Goal: Task Accomplishment & Management: Use online tool/utility

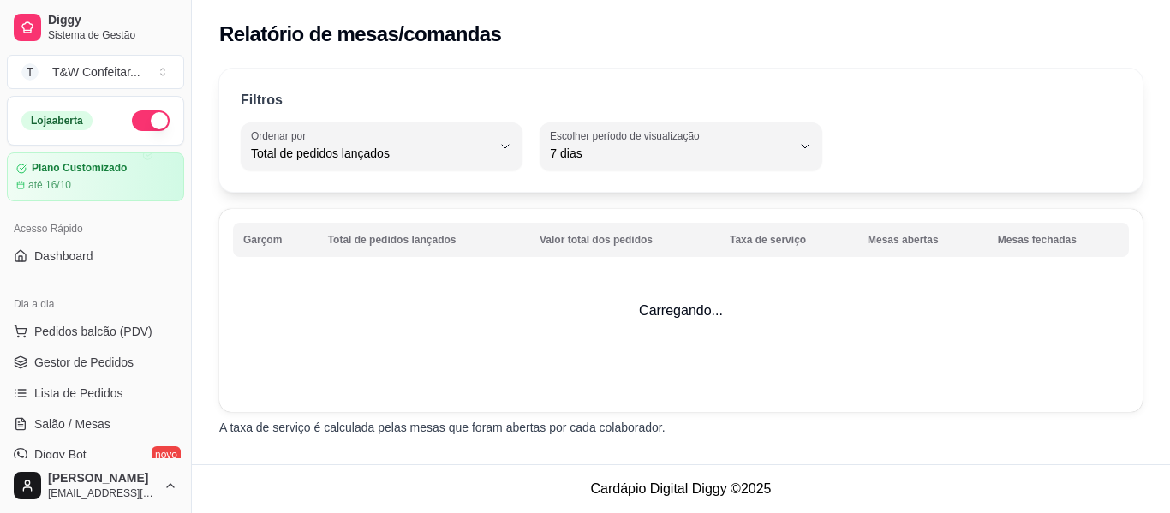
select select "TOTAL_OF_ORDERS"
select select "7"
click at [88, 245] on link "Dashboard" at bounding box center [95, 255] width 177 height 27
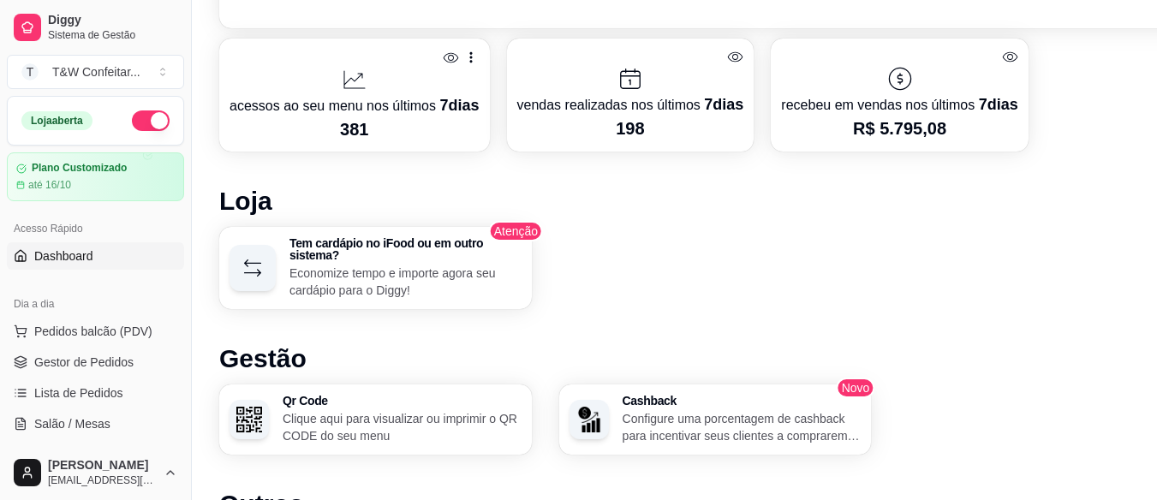
scroll to position [514, 0]
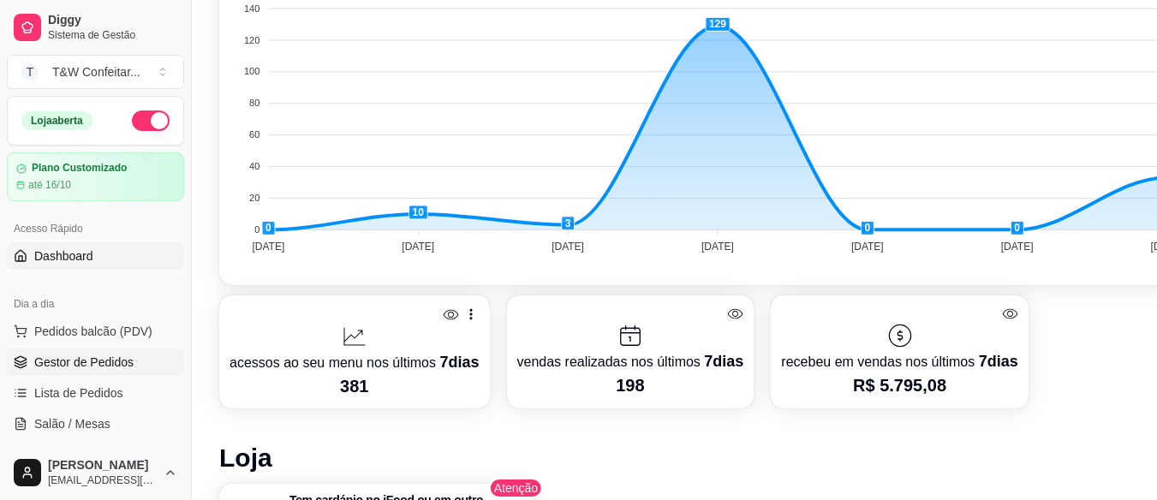
click at [80, 364] on span "Gestor de Pedidos" at bounding box center [83, 362] width 99 height 17
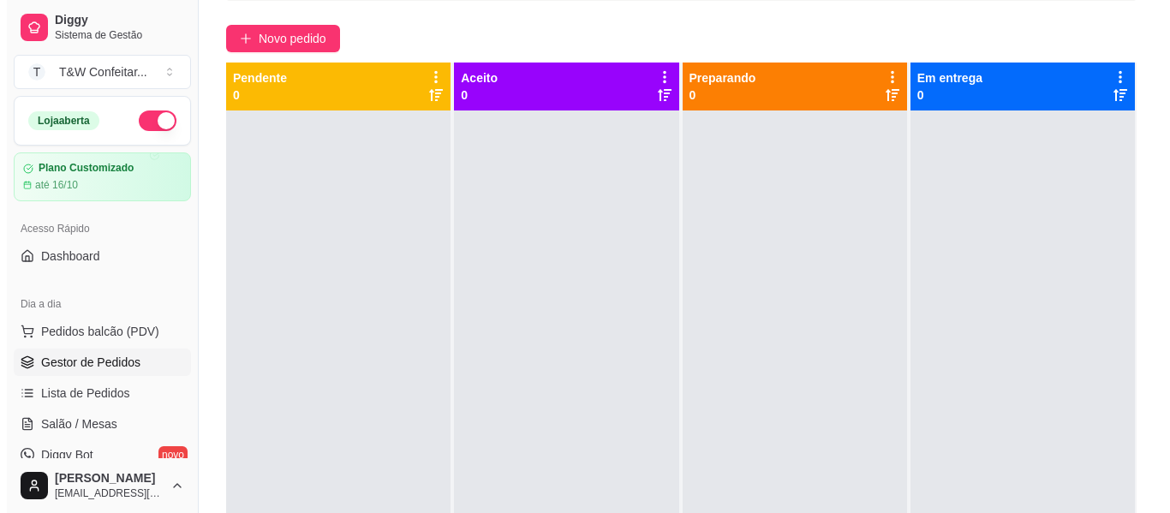
scroll to position [132, 0]
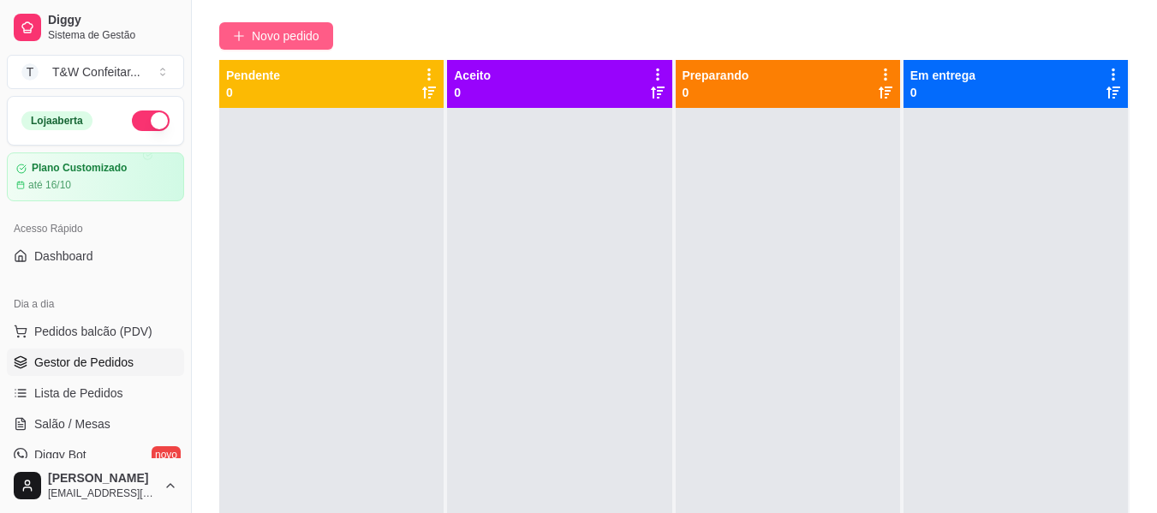
click at [246, 44] on button "Novo pedido" at bounding box center [276, 35] width 114 height 27
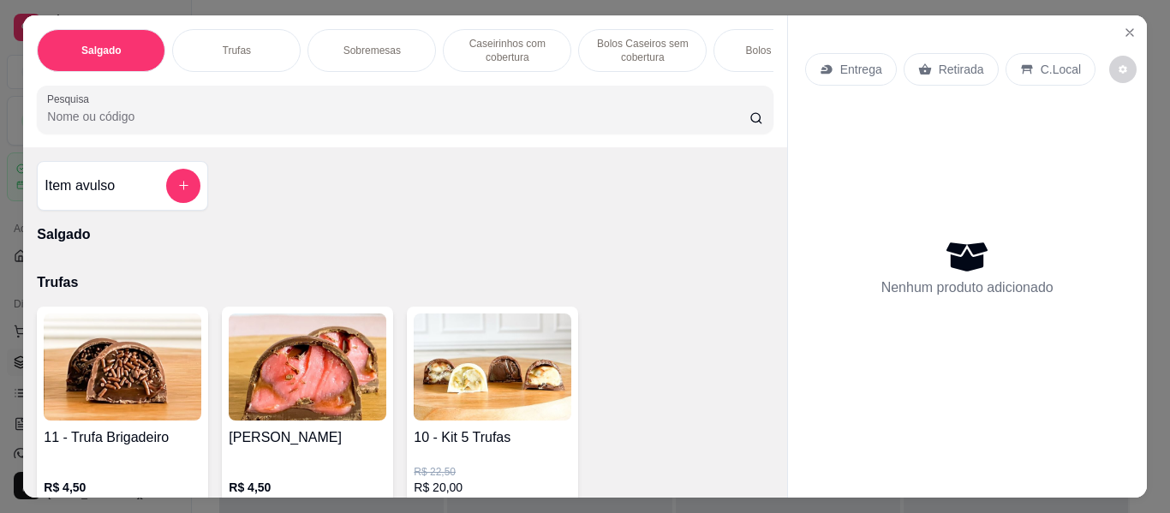
click at [938, 63] on p "Retirada" at bounding box center [960, 69] width 45 height 17
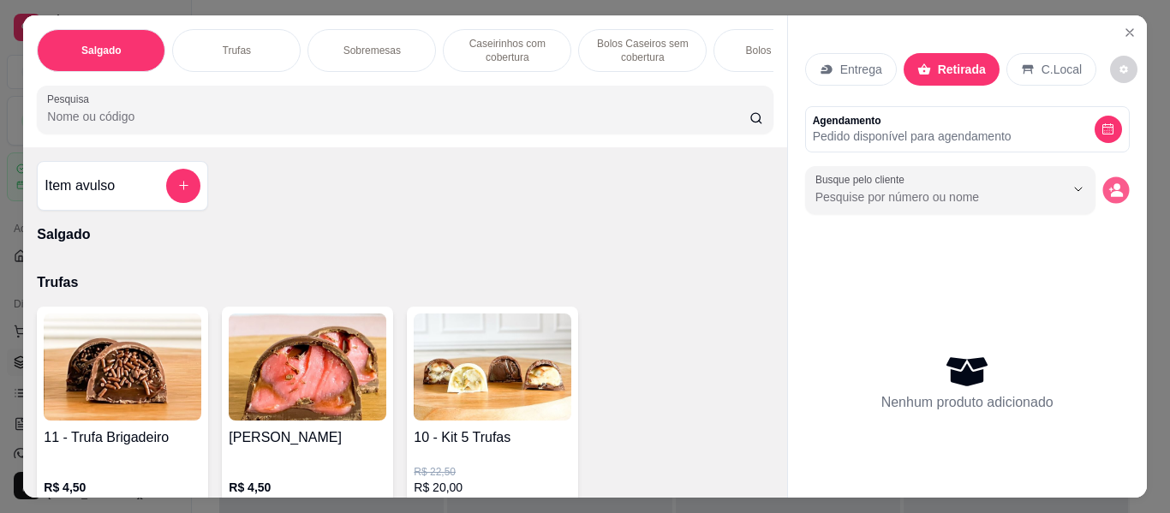
click at [1105, 184] on button "decrease-product-quantity" at bounding box center [1115, 189] width 27 height 27
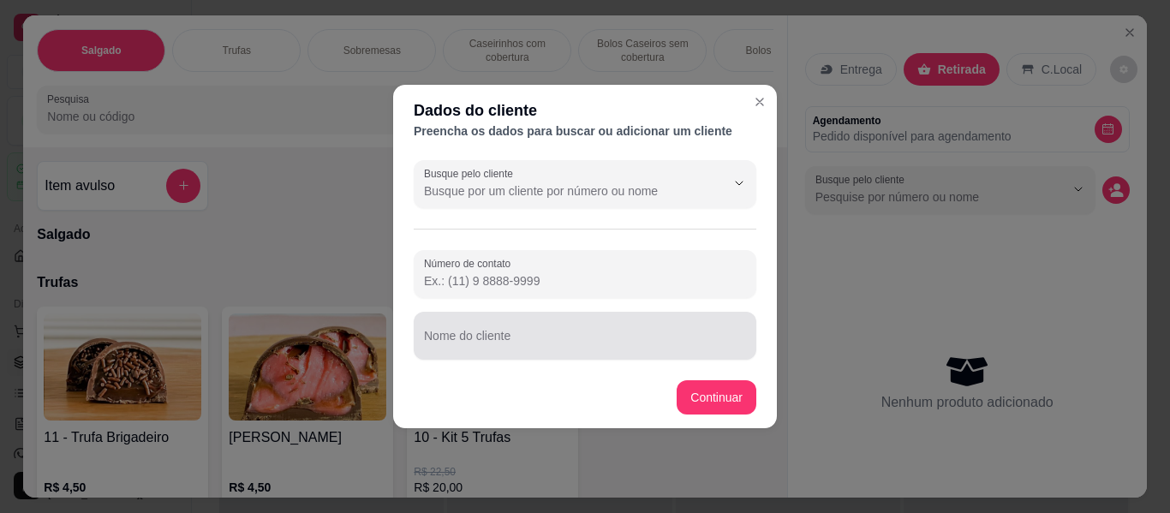
click at [481, 339] on input "Nome do cliente" at bounding box center [585, 342] width 322 height 17
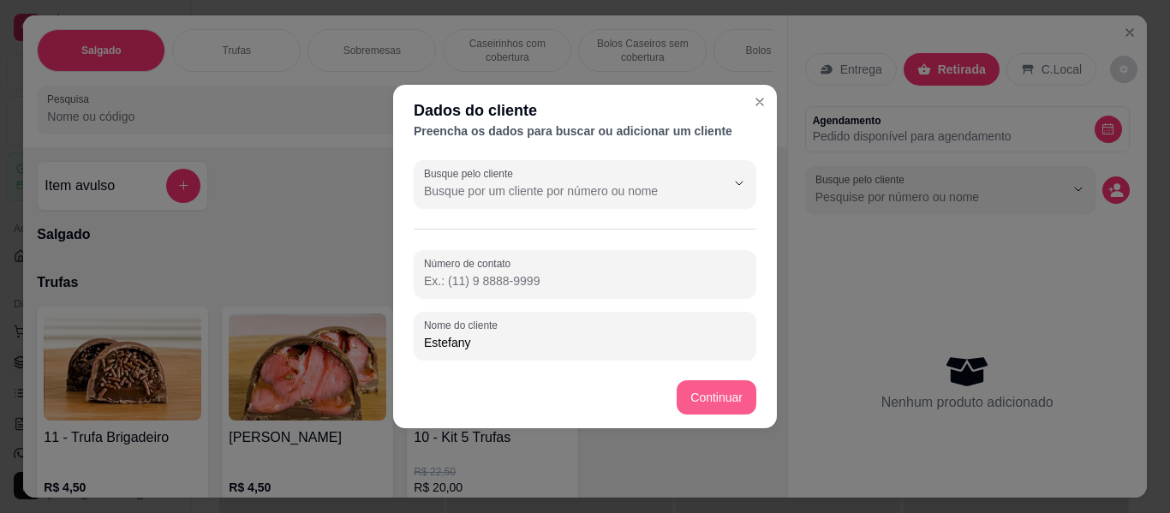
type input "Estefany"
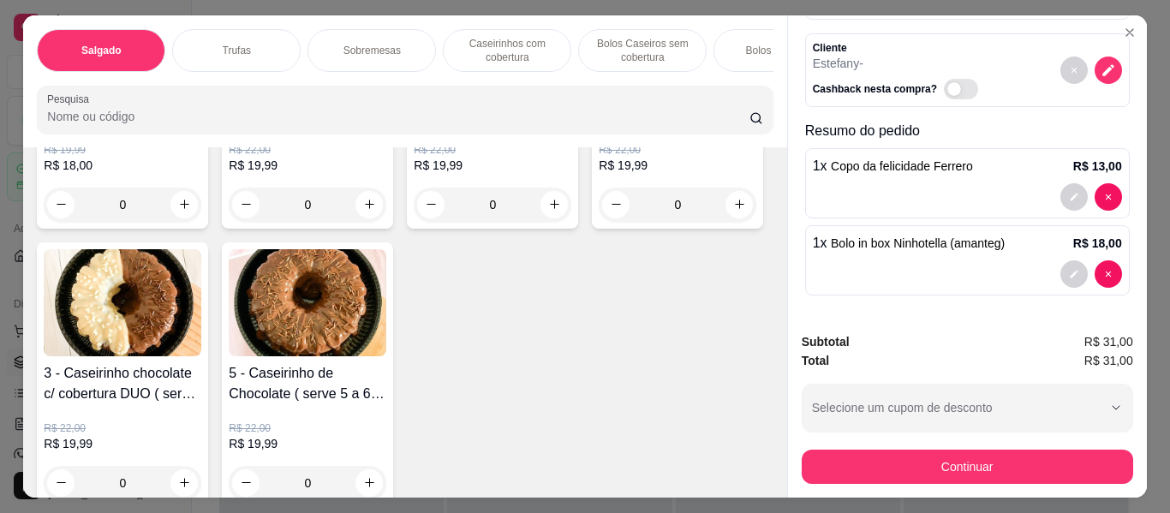
scroll to position [1541, 0]
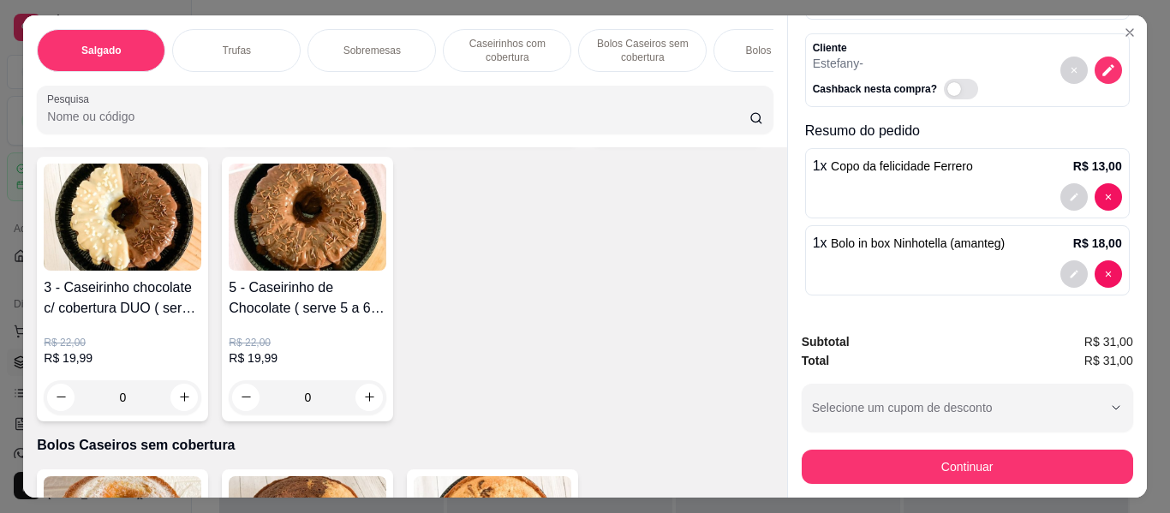
click at [366, 136] on div "0" at bounding box center [308, 119] width 158 height 34
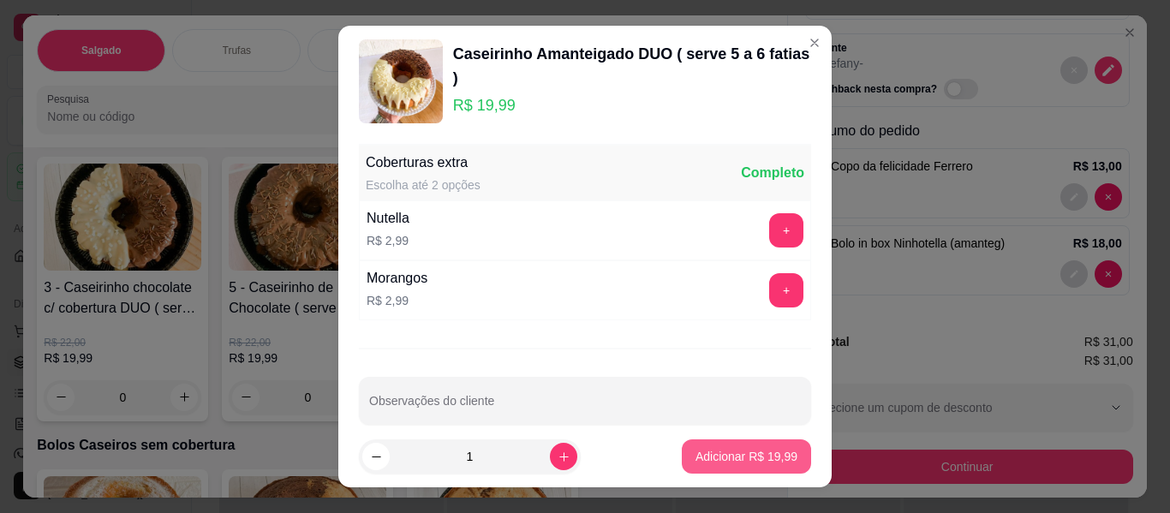
click at [760, 459] on p "Adicionar R$ 19,99" at bounding box center [746, 456] width 102 height 17
type input "1"
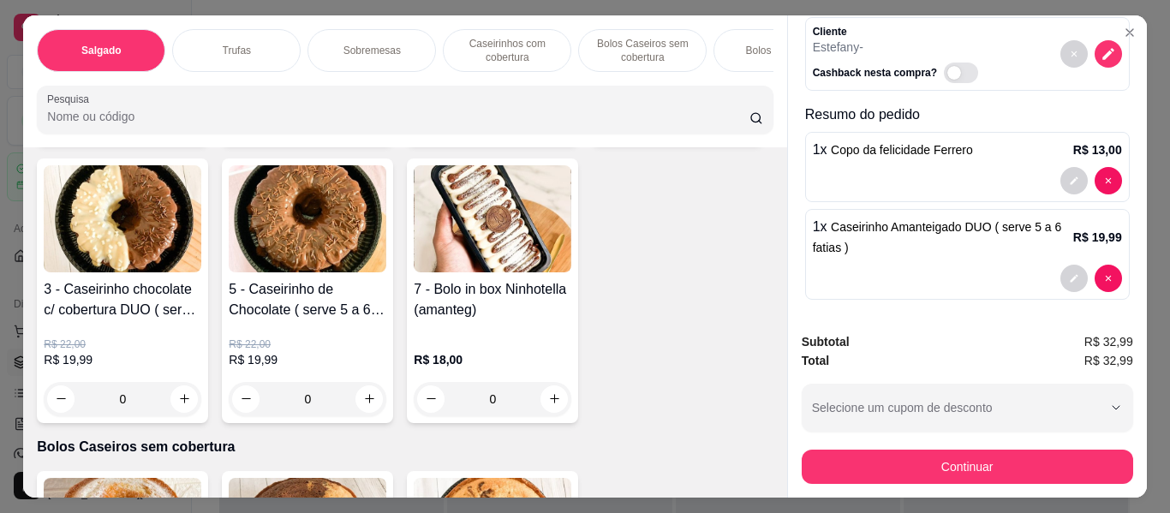
scroll to position [153, 0]
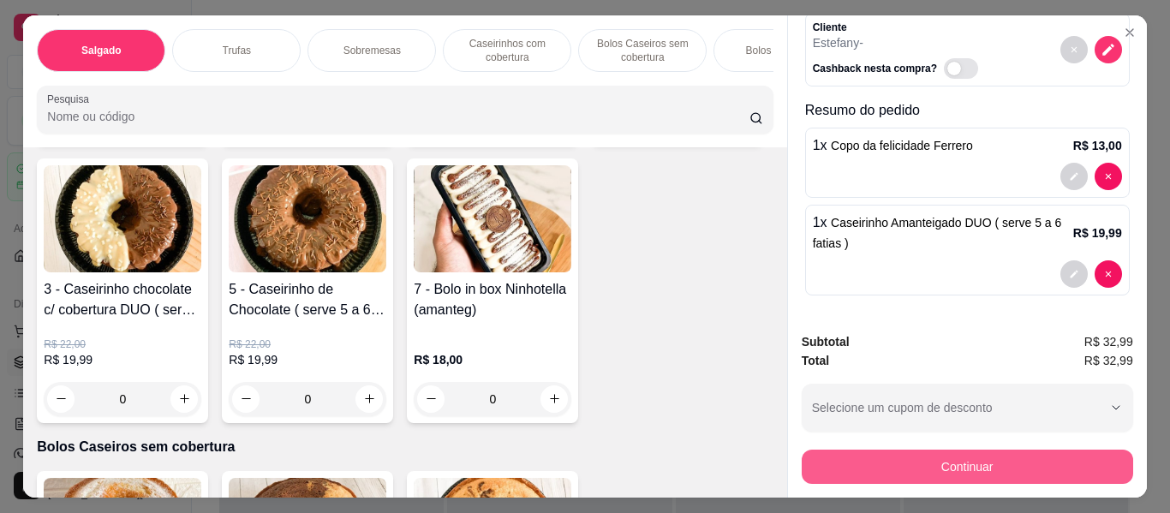
click at [980, 459] on button "Continuar" at bounding box center [966, 467] width 331 height 34
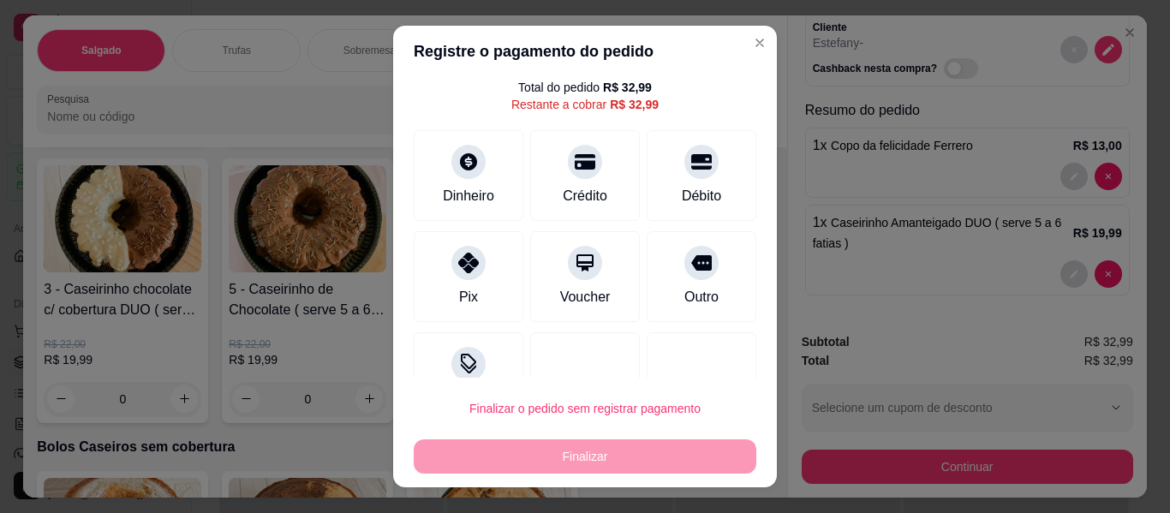
scroll to position [102, 0]
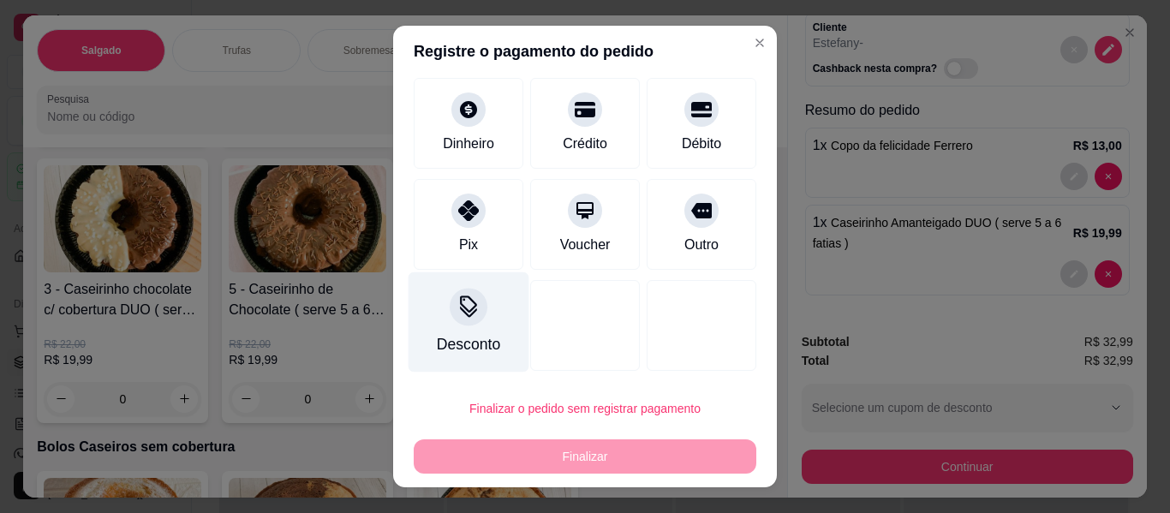
click at [461, 311] on icon at bounding box center [468, 303] width 17 height 17
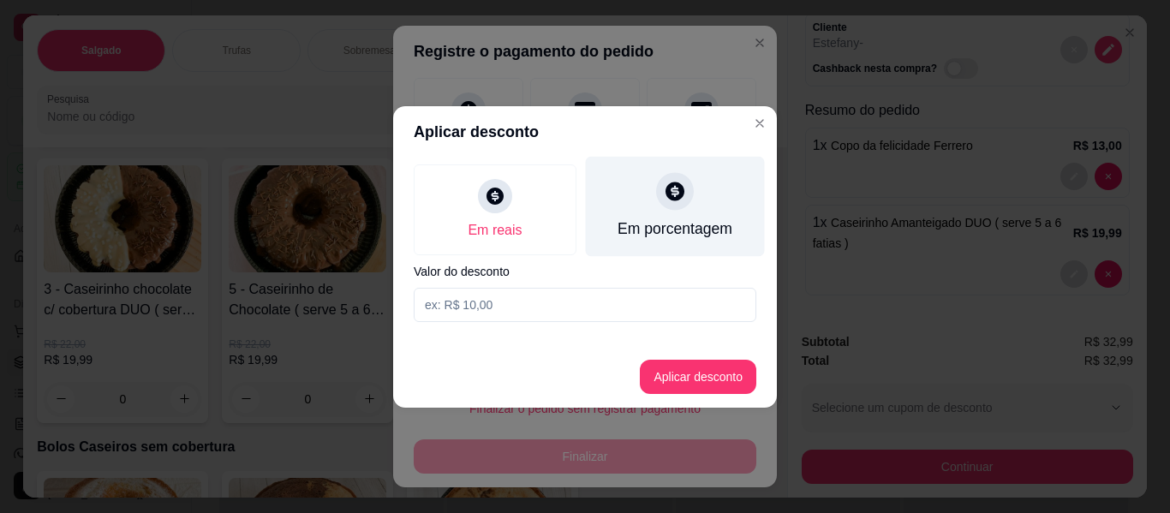
click at [669, 212] on div "Em porcentagem" at bounding box center [675, 206] width 179 height 100
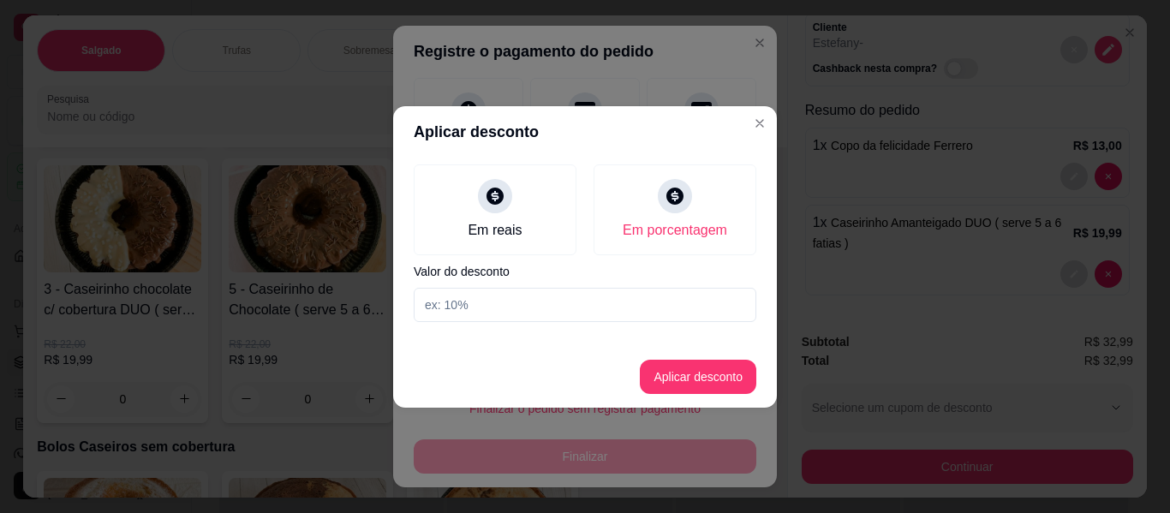
click at [496, 316] on input at bounding box center [585, 305] width 343 height 34
type input "10"
click at [671, 383] on button "Aplicar desconto" at bounding box center [698, 376] width 112 height 33
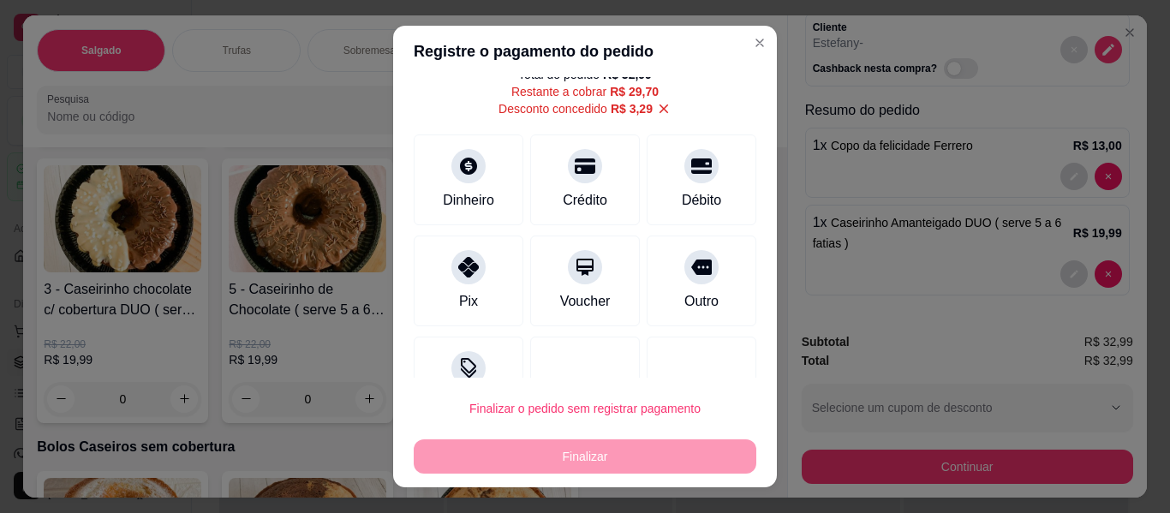
scroll to position [0, 0]
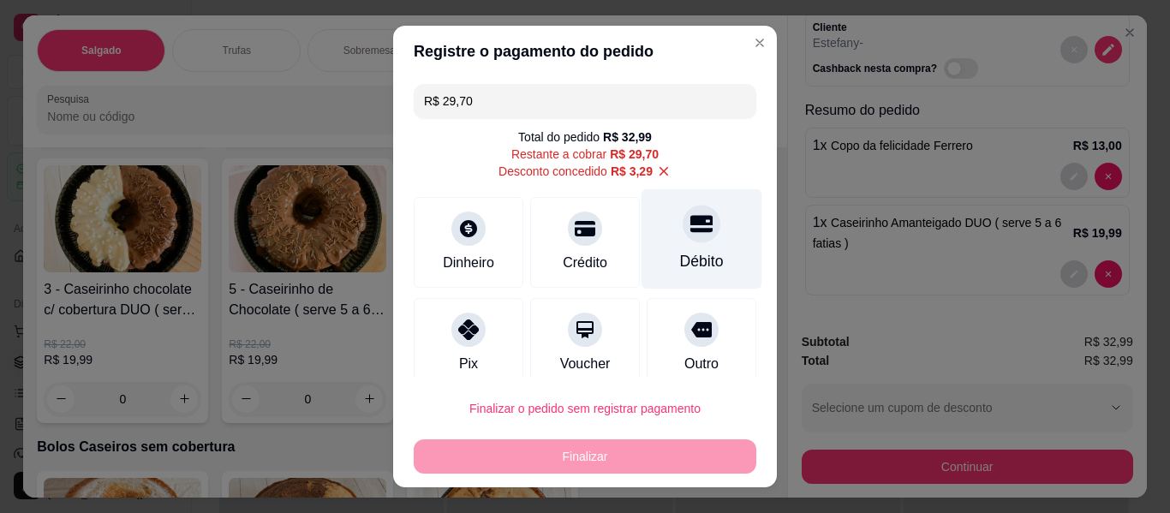
click at [690, 223] on icon at bounding box center [701, 223] width 22 height 17
type input "R$ 0,00"
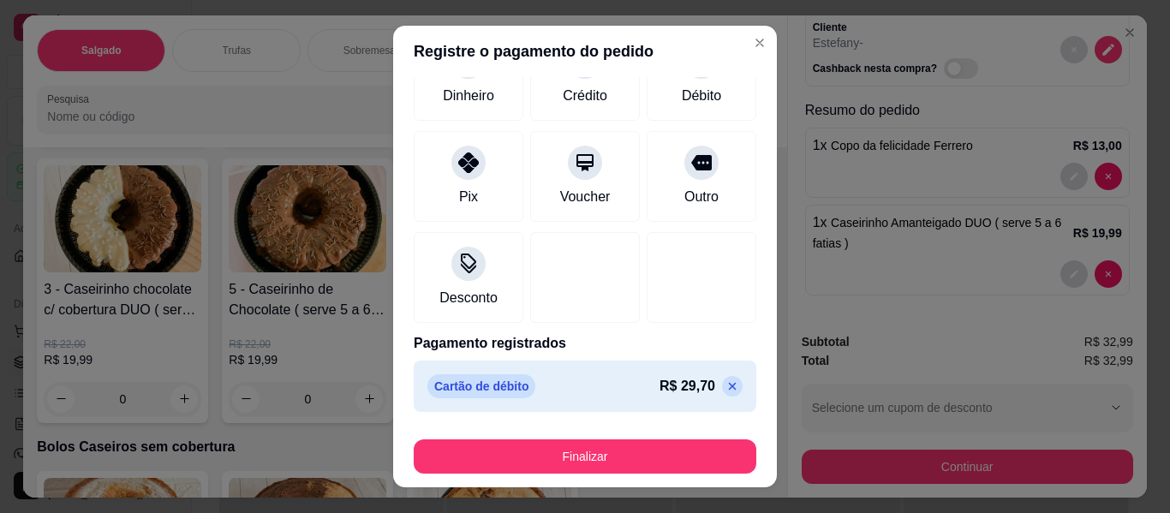
scroll to position [29, 0]
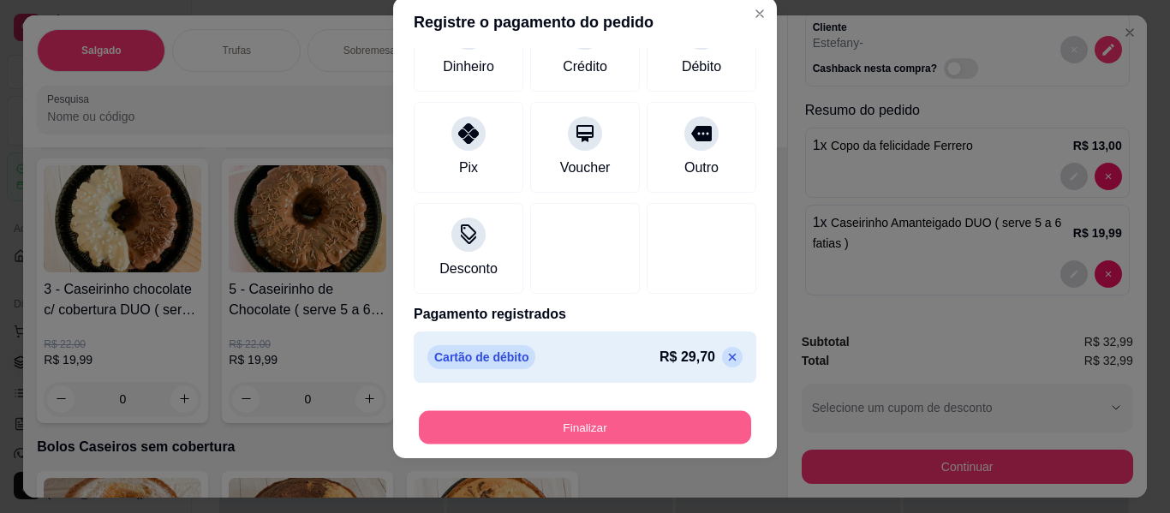
click at [551, 430] on button "Finalizar" at bounding box center [585, 427] width 332 height 33
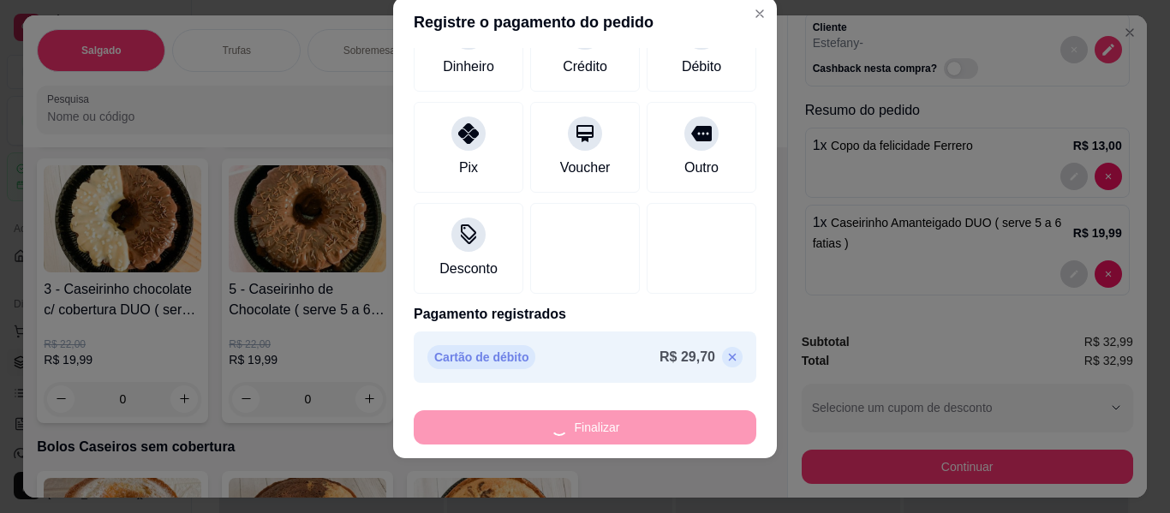
type input "0"
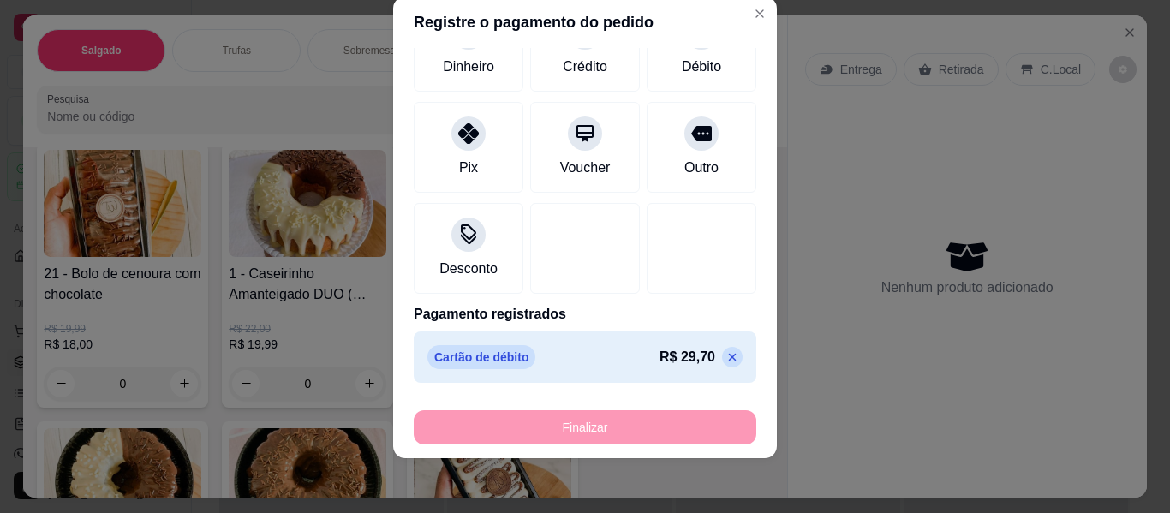
type input "-R$ 32,99"
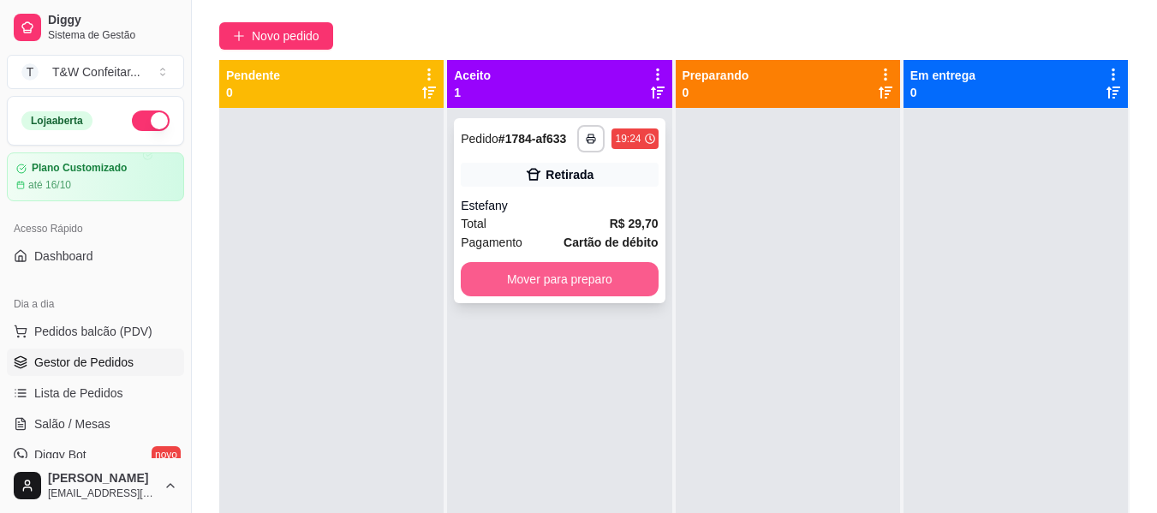
click at [579, 287] on button "Mover para preparo" at bounding box center [559, 279] width 197 height 34
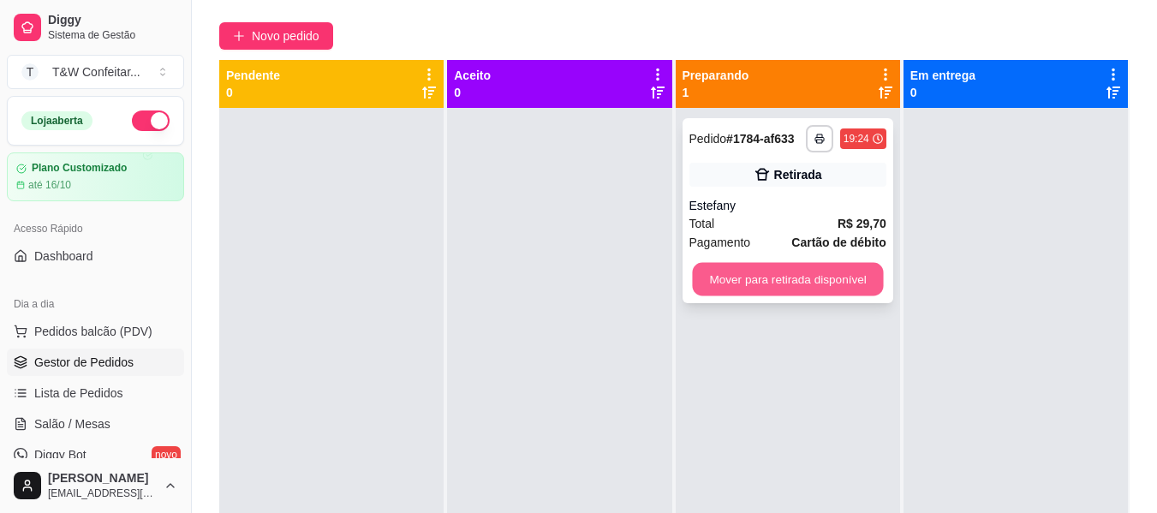
click at [831, 280] on button "Mover para retirada disponível" at bounding box center [787, 279] width 191 height 33
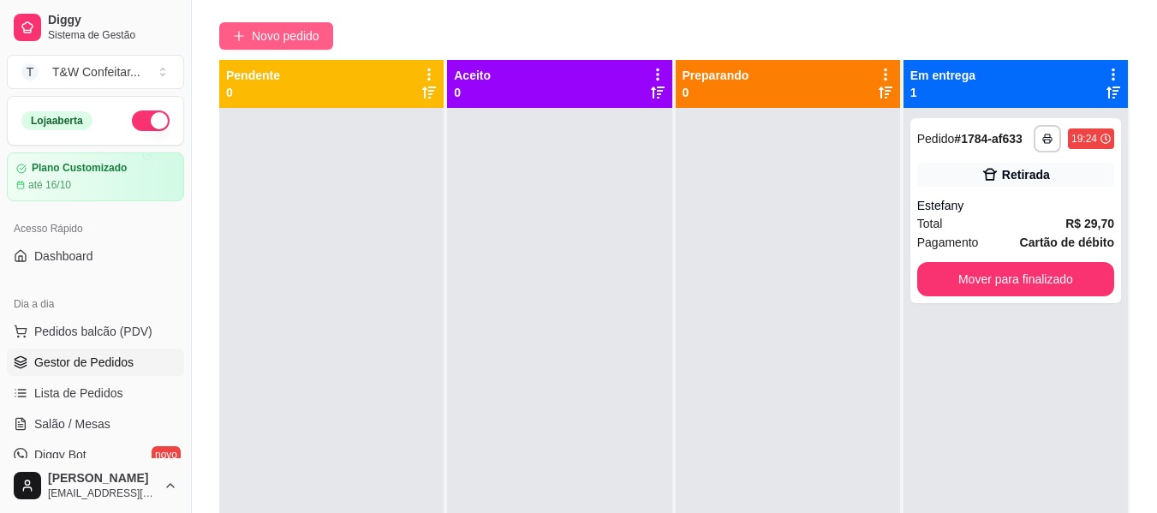
click at [257, 36] on span "Novo pedido" at bounding box center [286, 36] width 68 height 19
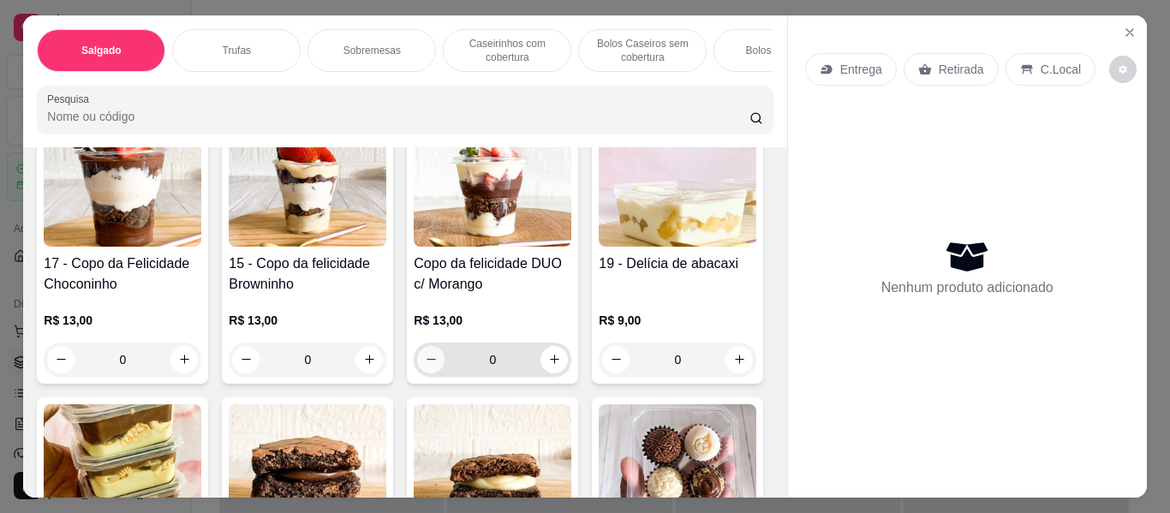
scroll to position [428, 0]
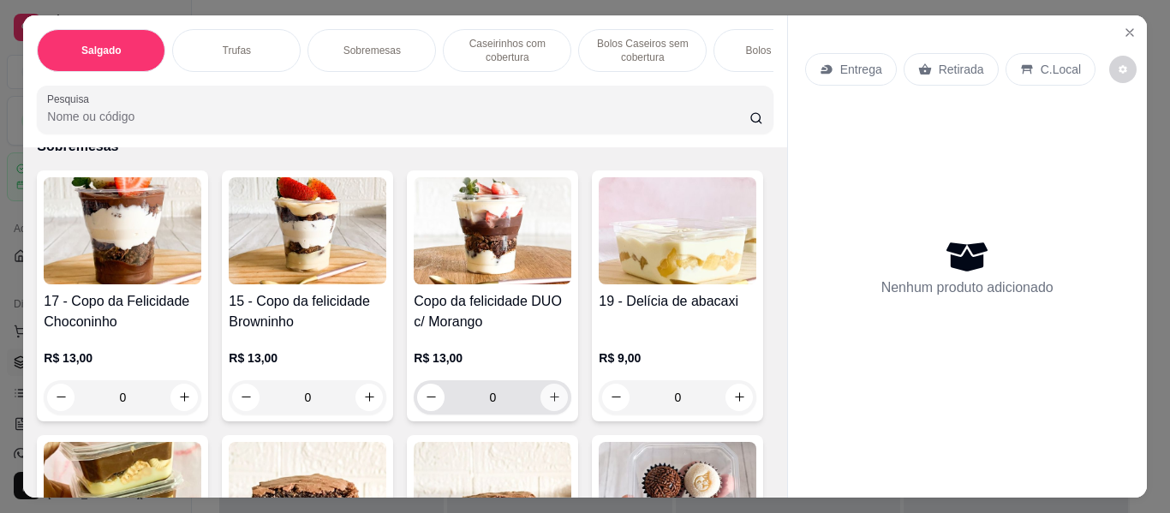
click at [550, 402] on icon "increase-product-quantity" at bounding box center [554, 397] width 9 height 9
type input "1"
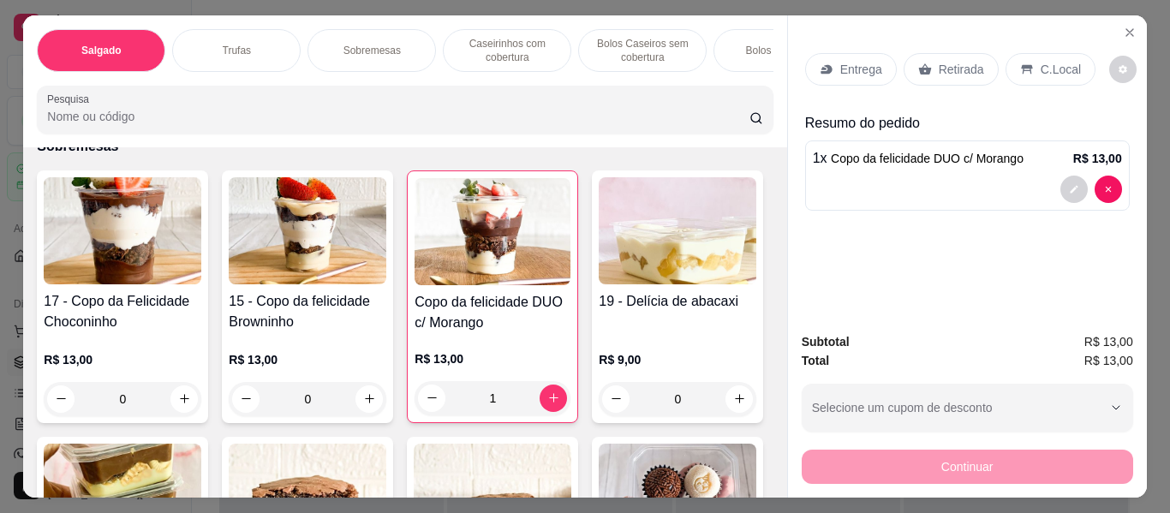
click at [944, 67] on p "Retirada" at bounding box center [960, 69] width 45 height 17
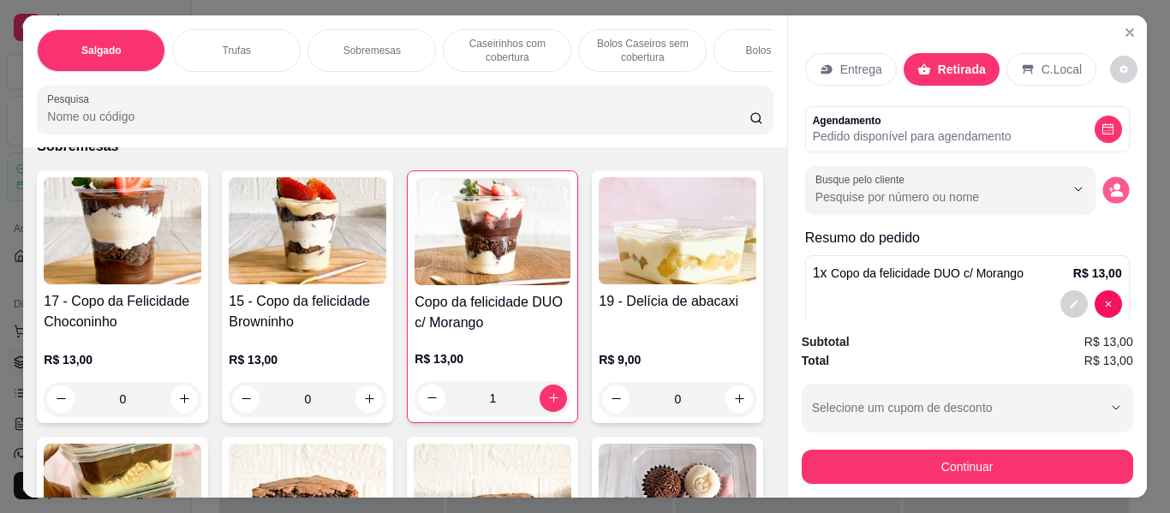
click at [1111, 191] on icon "decrease-product-quantity" at bounding box center [1117, 194] width 12 height 6
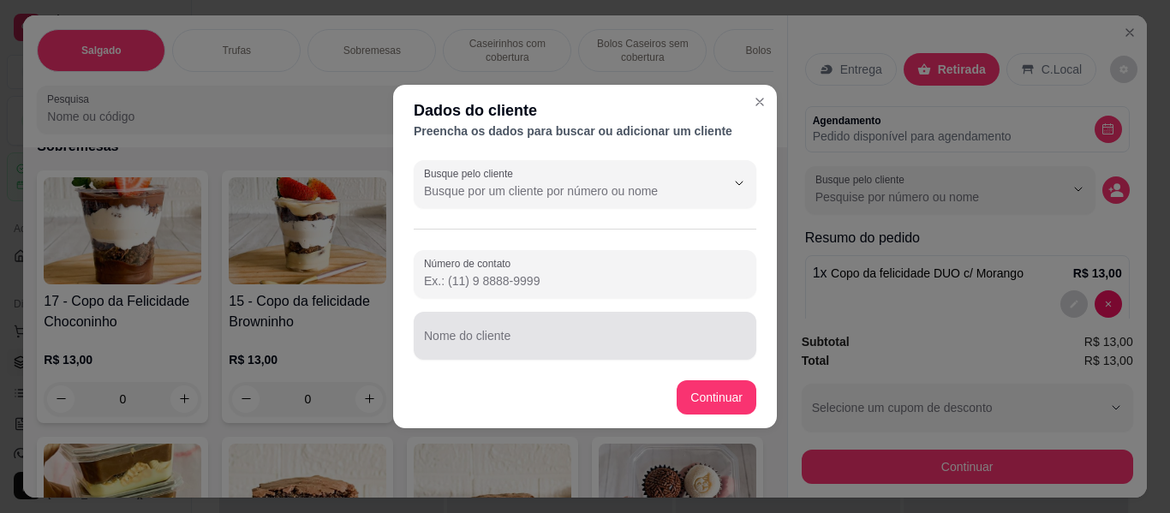
click at [587, 346] on input "Nome do cliente" at bounding box center [585, 342] width 322 height 17
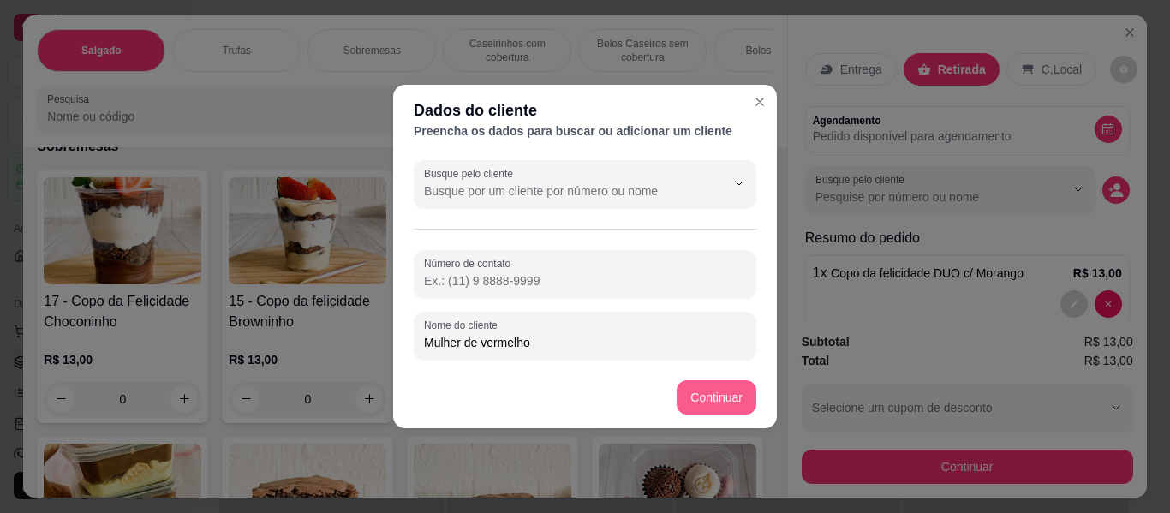
type input "Mulher de vermelho"
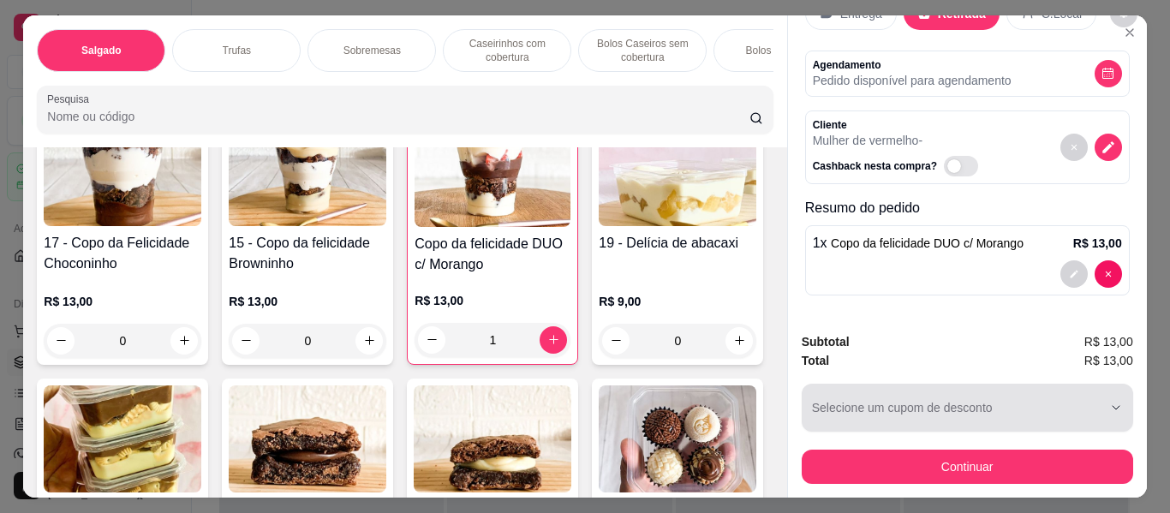
scroll to position [514, 0]
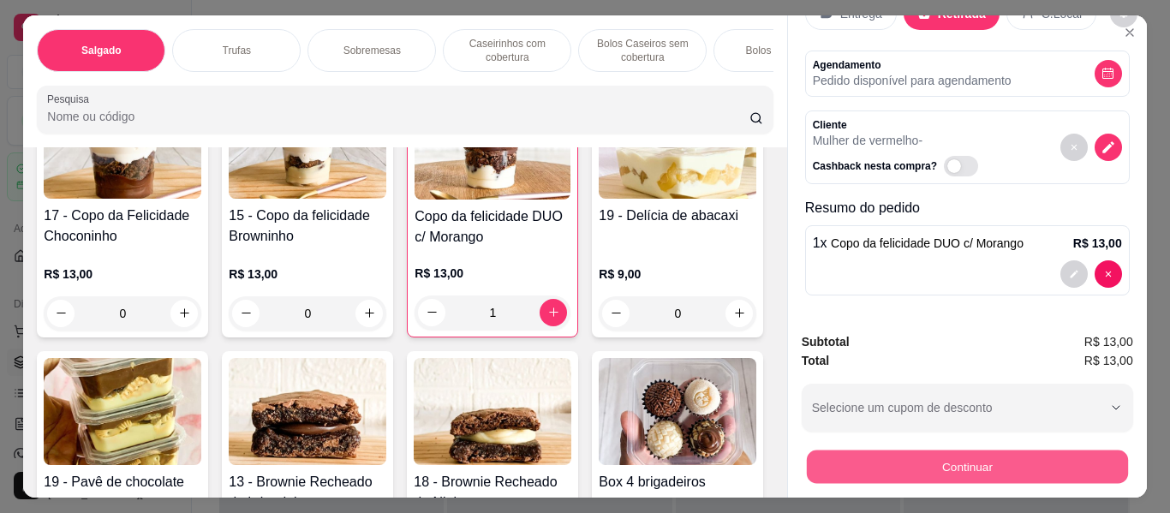
click at [868, 461] on button "Continuar" at bounding box center [966, 466] width 321 height 33
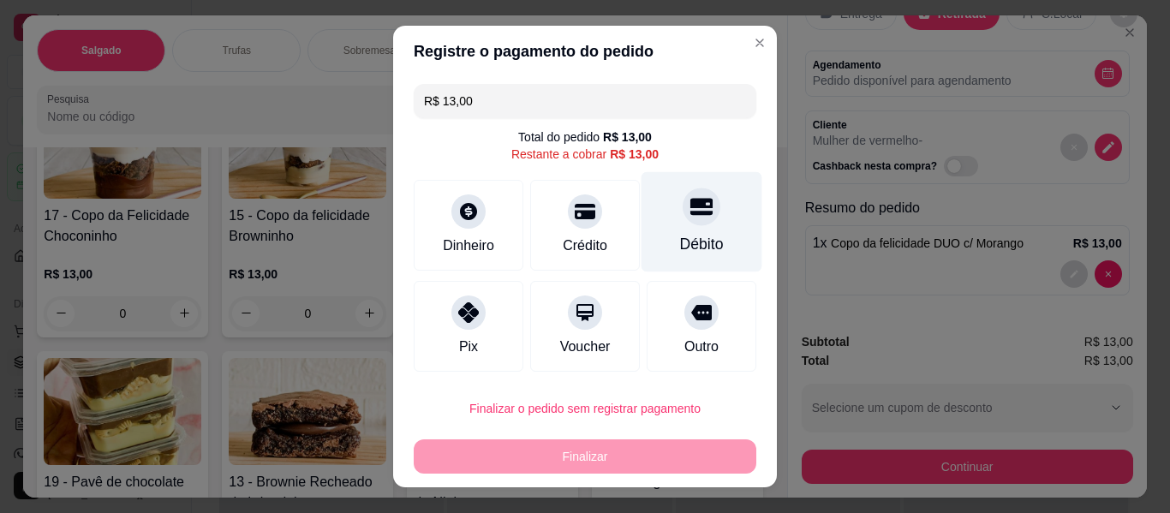
click at [690, 206] on icon at bounding box center [701, 206] width 22 height 17
type input "R$ 0,00"
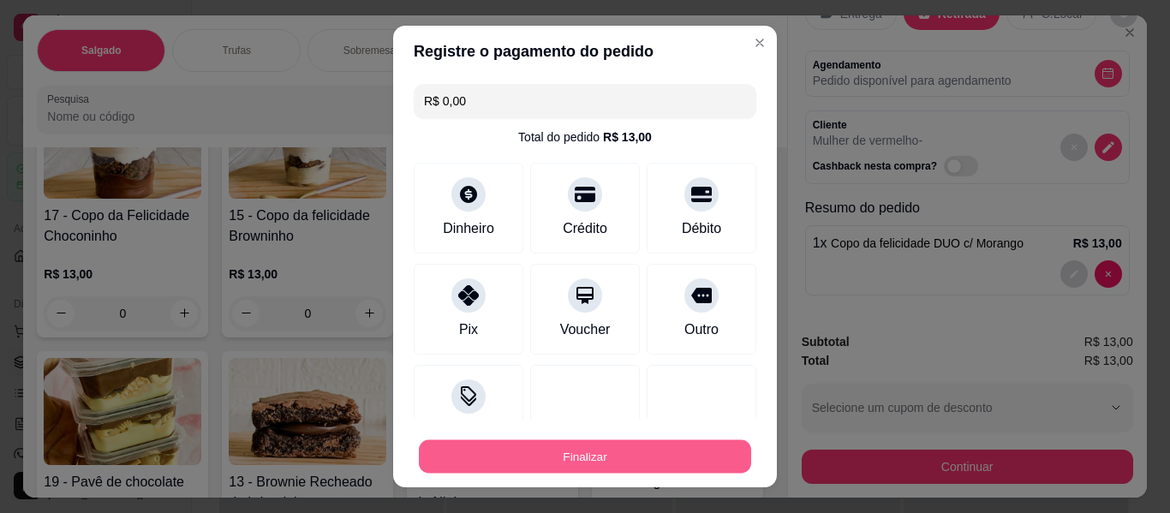
click at [664, 448] on button "Finalizar" at bounding box center [585, 456] width 332 height 33
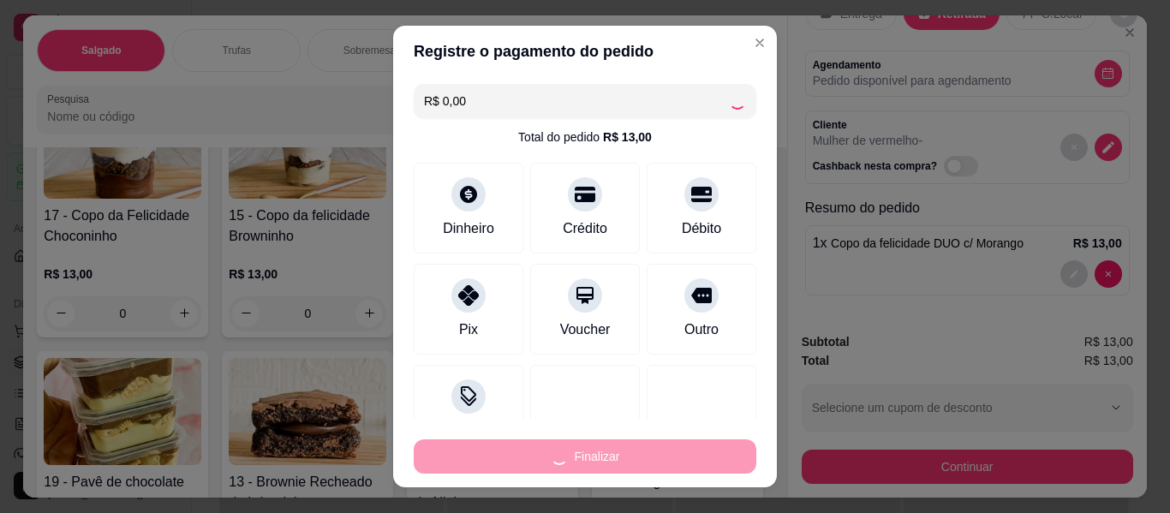
type input "0"
type input "-R$ 13,00"
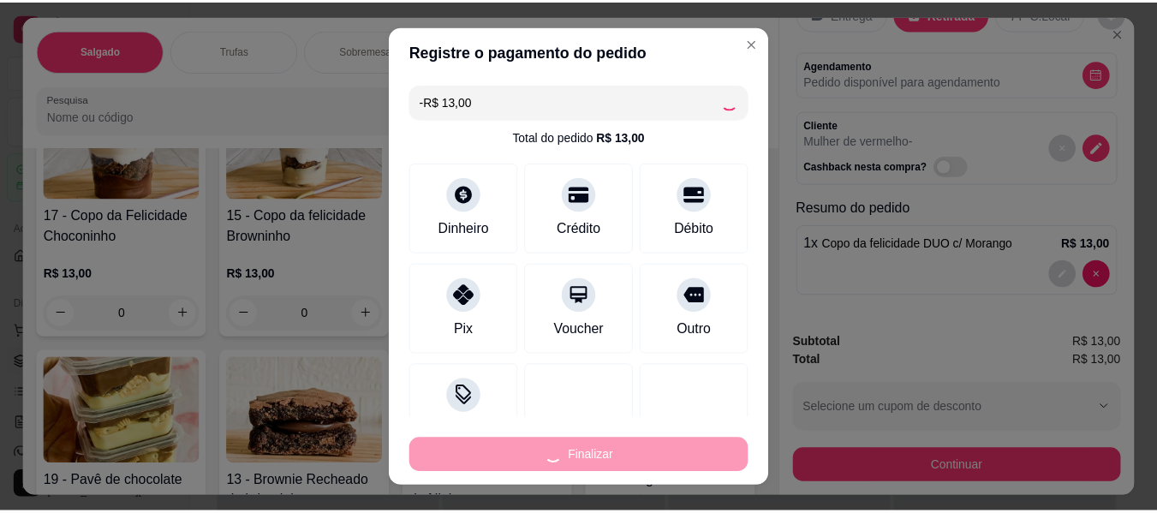
scroll to position [0, 0]
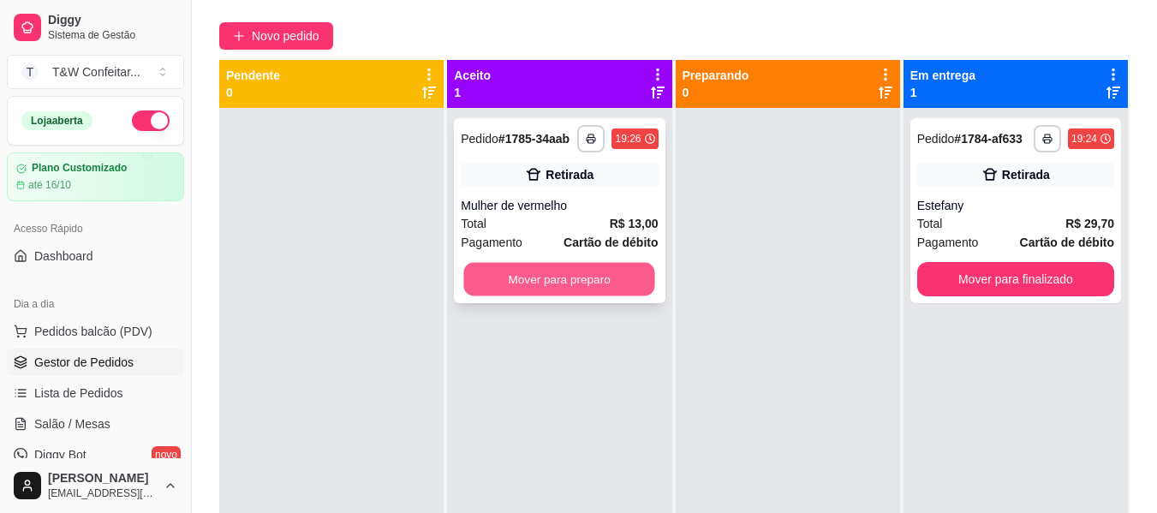
click at [598, 274] on button "Mover para preparo" at bounding box center [559, 279] width 191 height 33
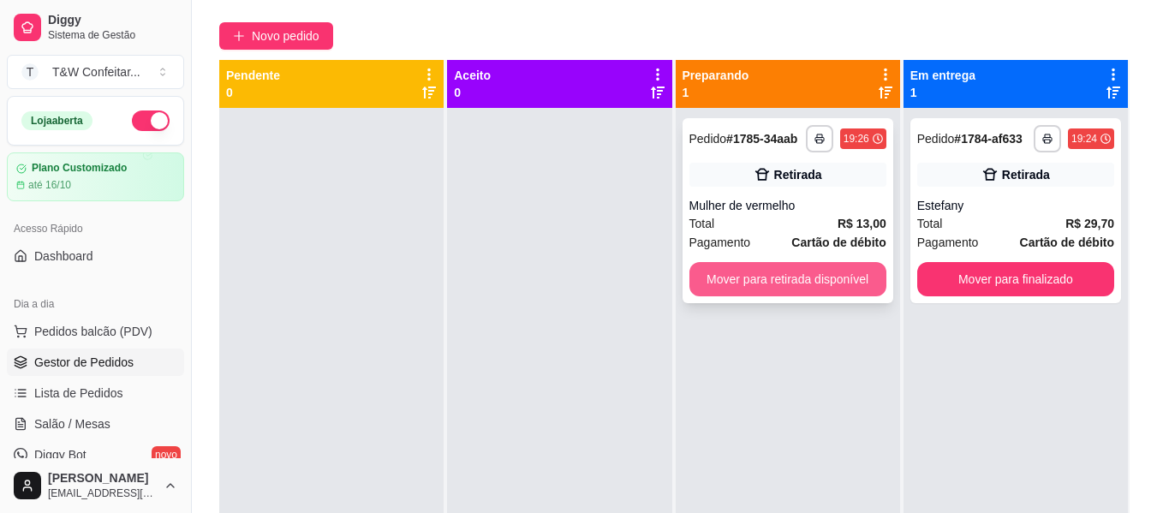
click at [750, 292] on button "Mover para retirada disponível" at bounding box center [787, 279] width 197 height 34
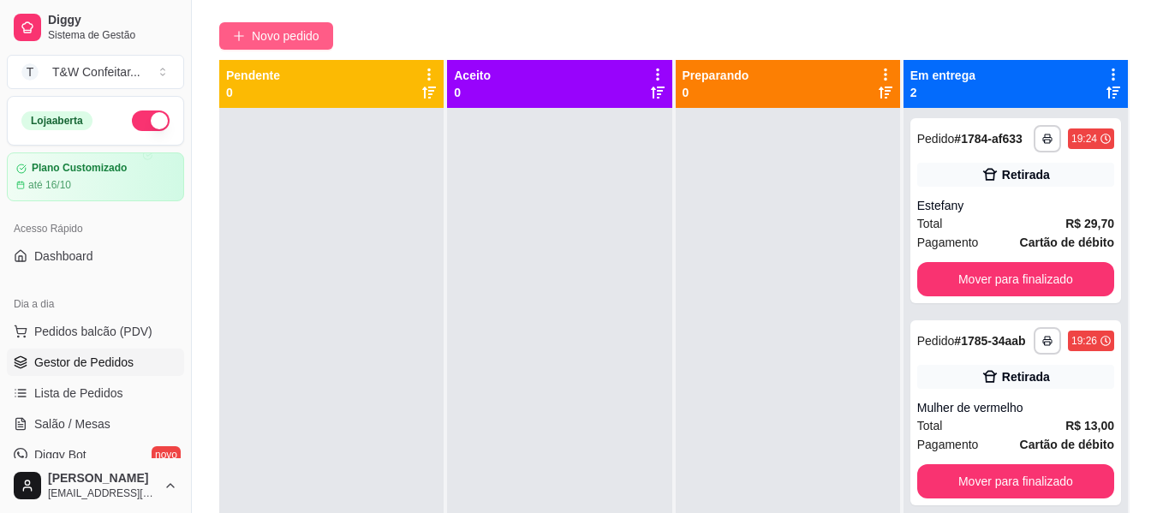
click at [294, 33] on span "Novo pedido" at bounding box center [286, 36] width 68 height 19
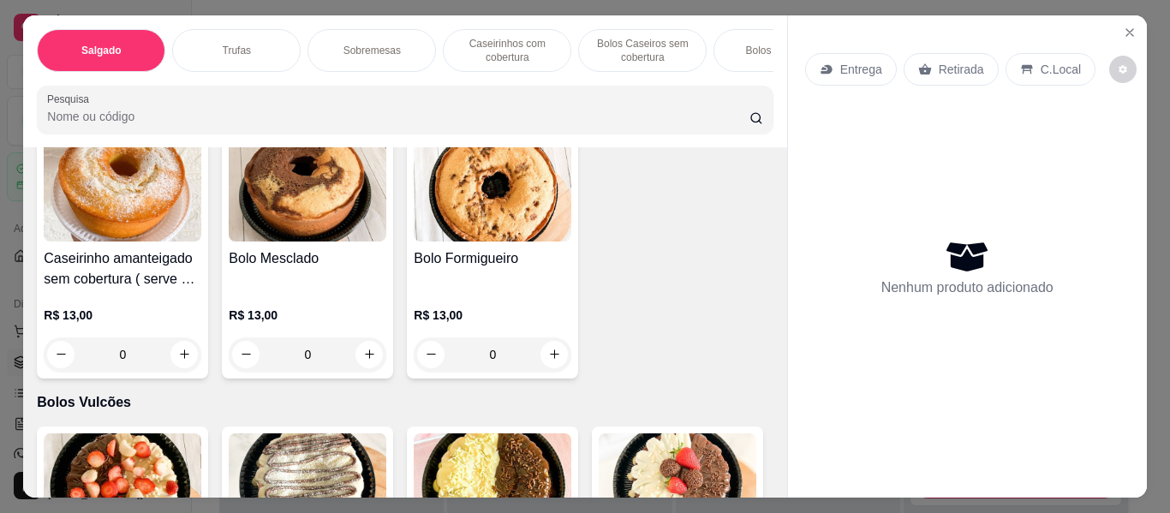
scroll to position [1884, 0]
click at [201, 72] on div "0" at bounding box center [123, 55] width 158 height 34
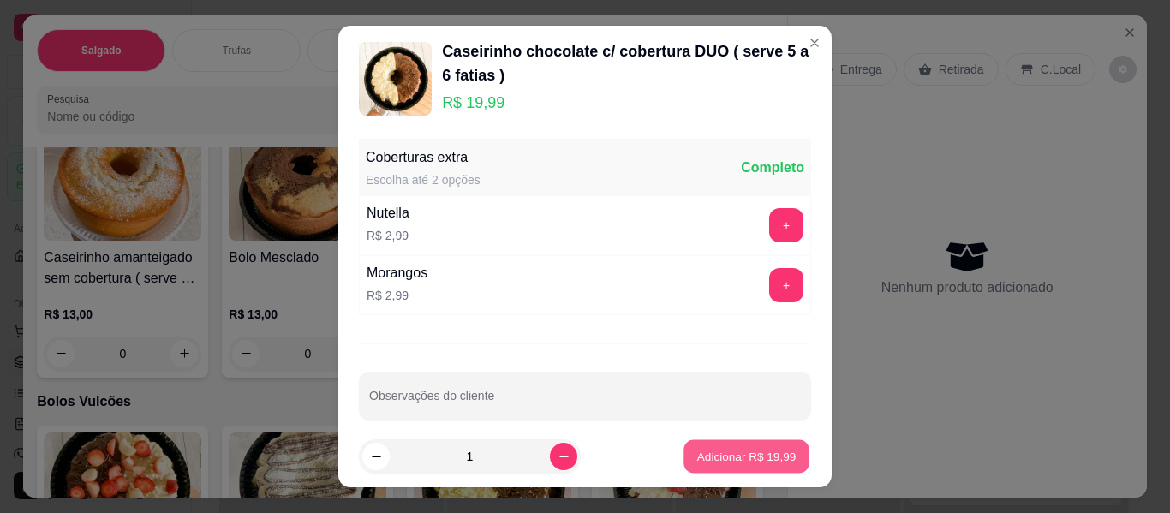
click at [698, 452] on p "Adicionar R$ 19,99" at bounding box center [746, 456] width 99 height 16
type input "1"
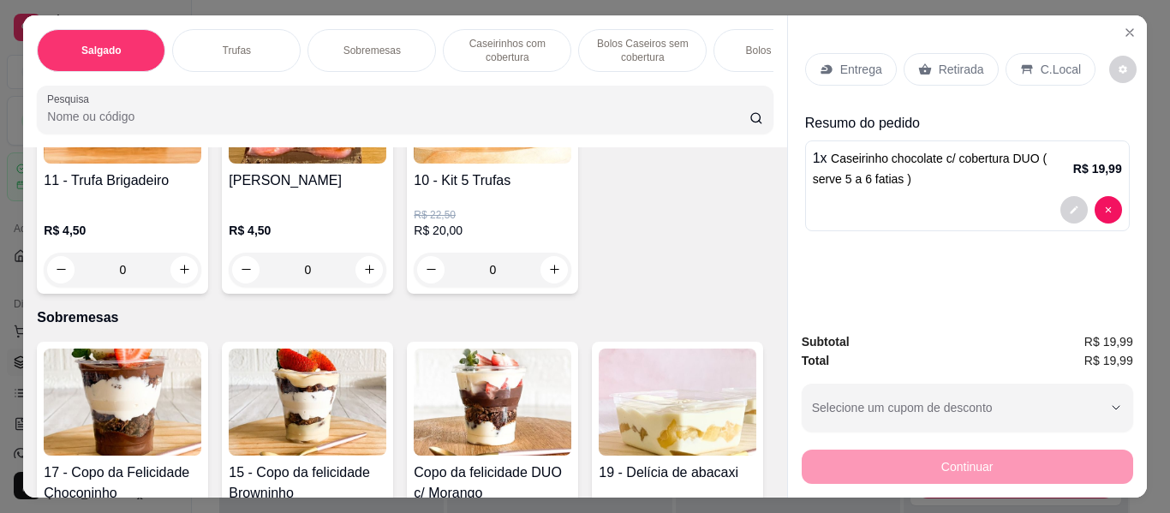
scroll to position [0, 0]
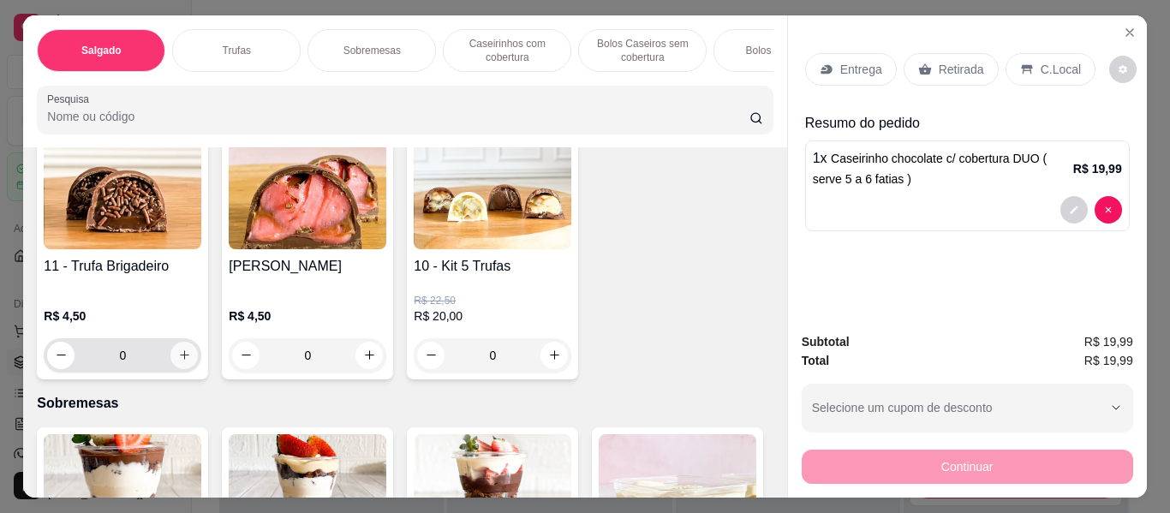
click at [184, 361] on icon "increase-product-quantity" at bounding box center [184, 355] width 13 height 13
type input "1"
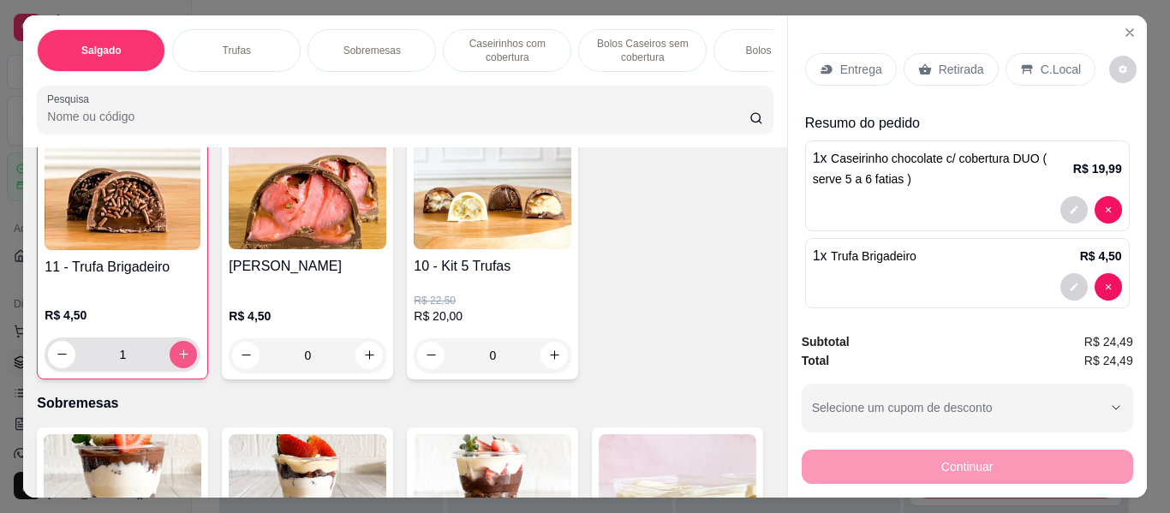
scroll to position [172, 0]
click at [949, 61] on p "Retirada" at bounding box center [960, 69] width 45 height 17
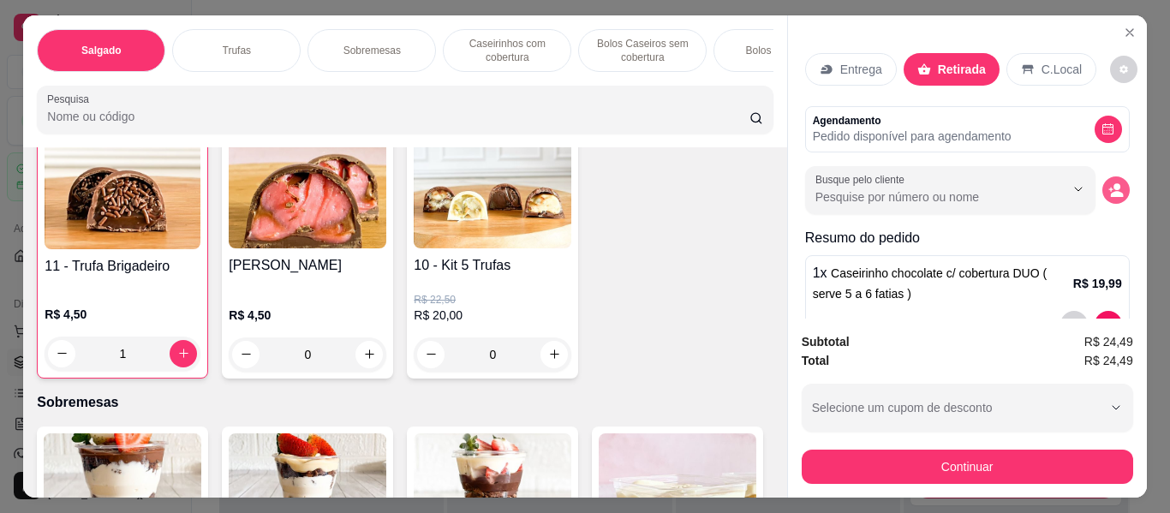
click at [1108, 182] on icon "decrease-product-quantity" at bounding box center [1115, 189] width 15 height 15
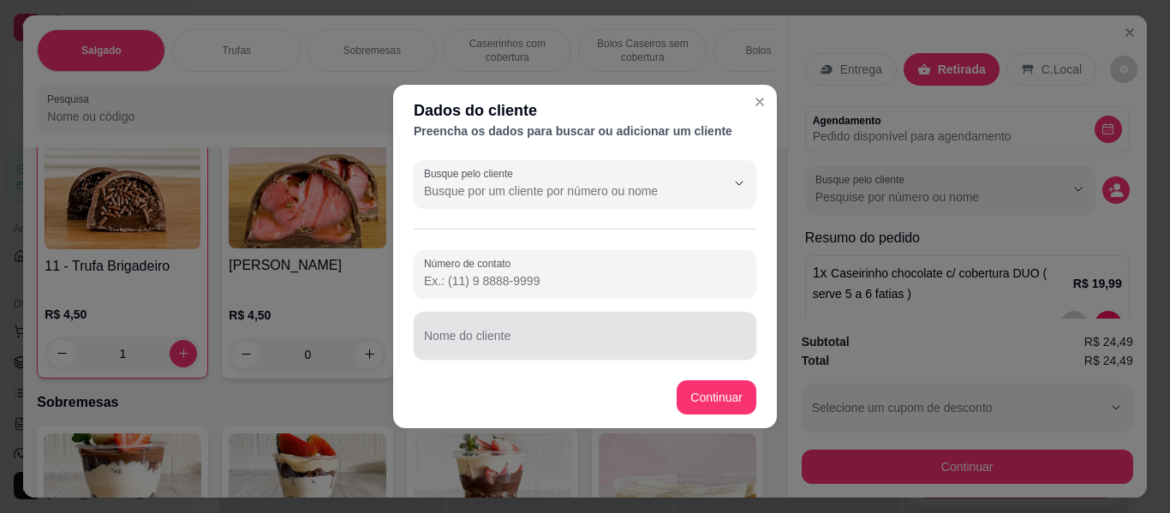
click at [495, 336] on div "Nome do cliente" at bounding box center [585, 336] width 343 height 48
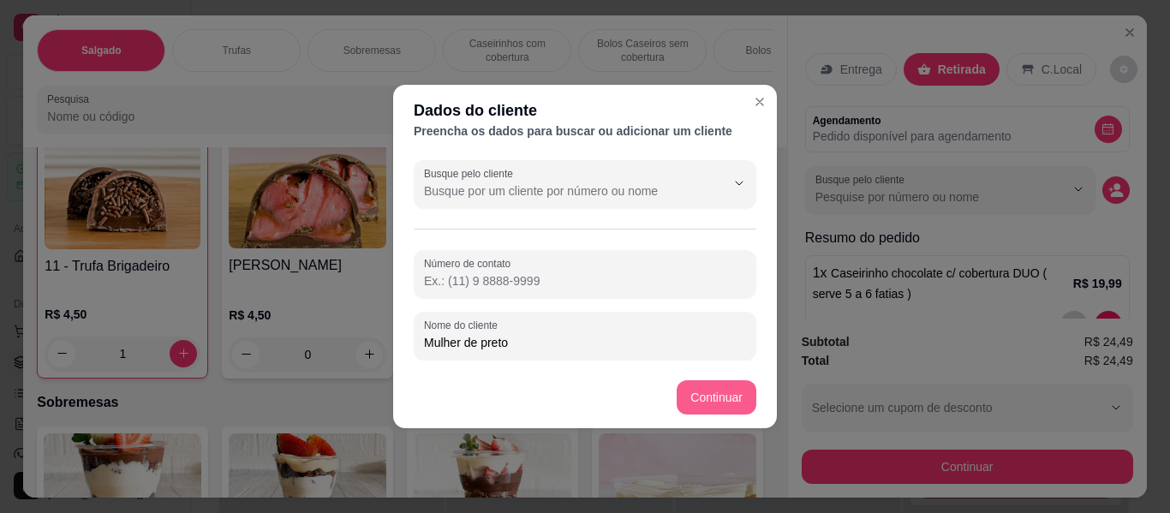
type input "Mulher de preto"
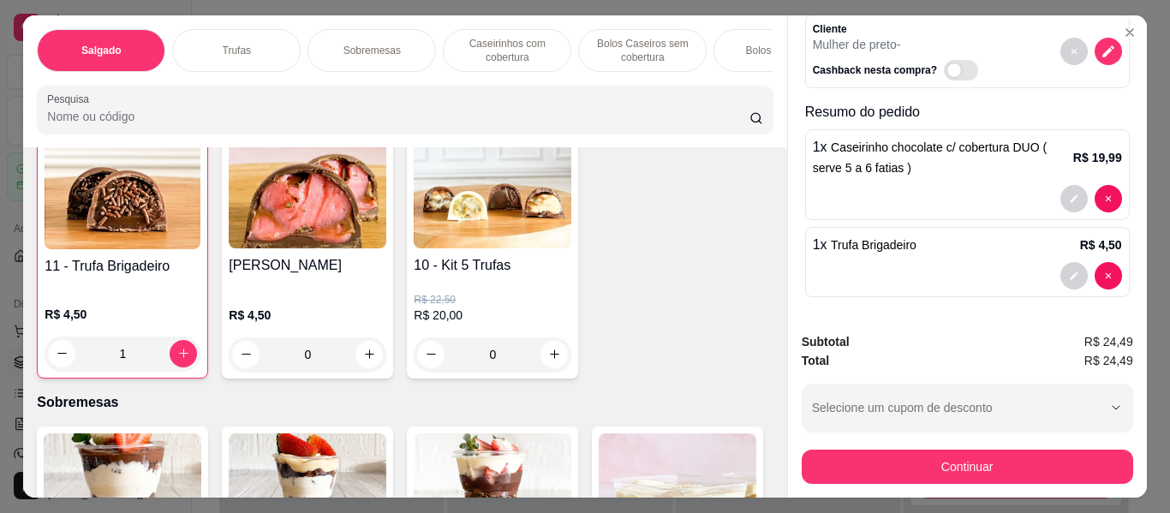
scroll to position [153, 0]
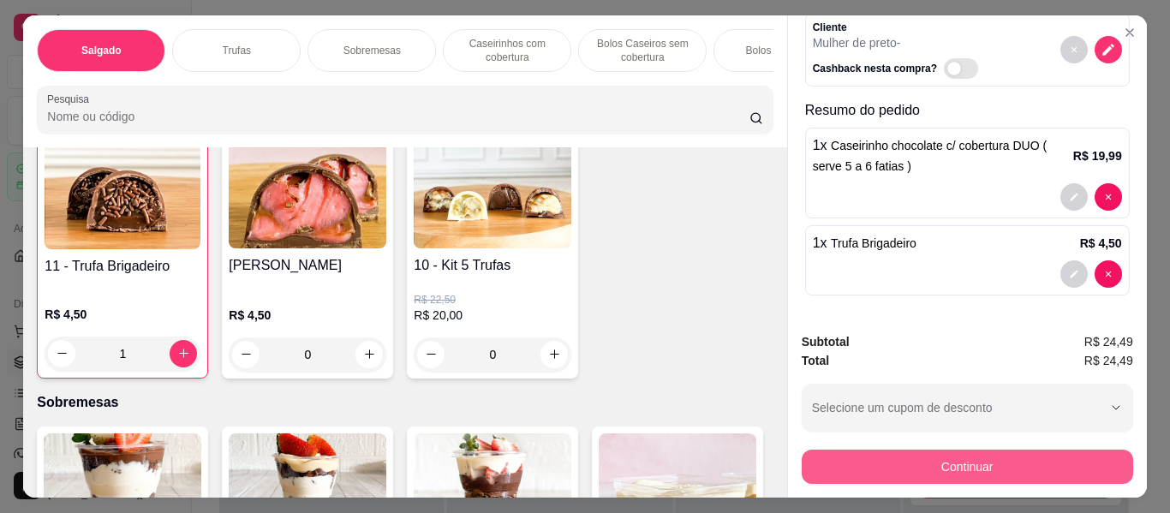
click at [1005, 459] on button "Continuar" at bounding box center [966, 467] width 331 height 34
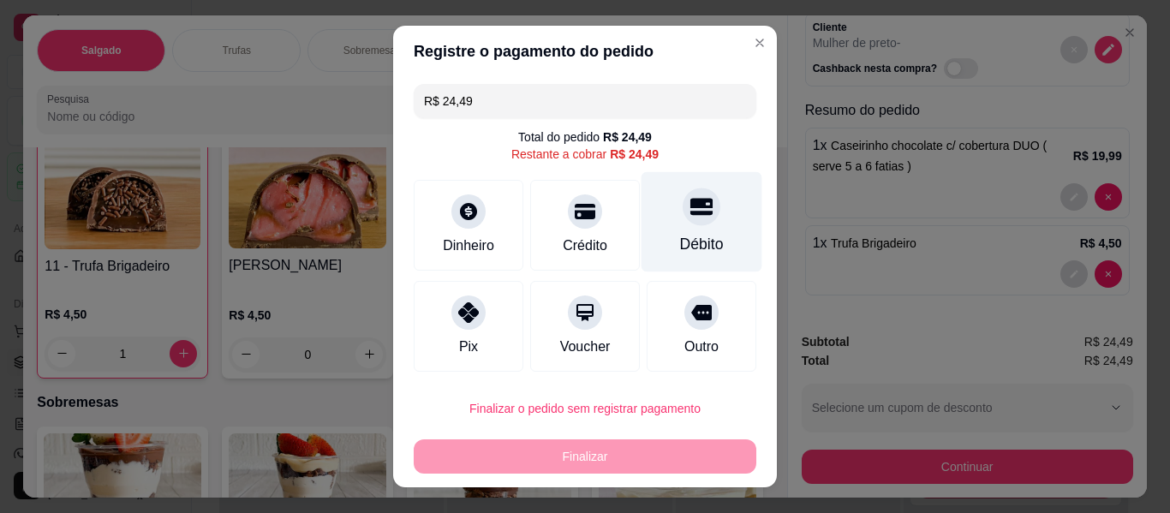
click at [690, 216] on icon at bounding box center [701, 206] width 22 height 22
type input "R$ 0,00"
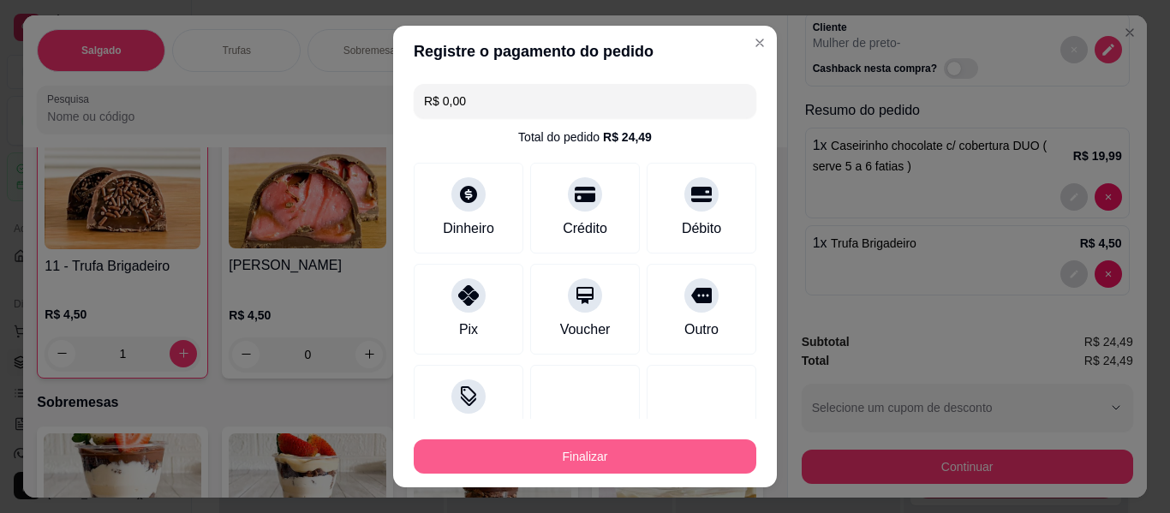
click at [640, 449] on button "Finalizar" at bounding box center [585, 456] width 343 height 34
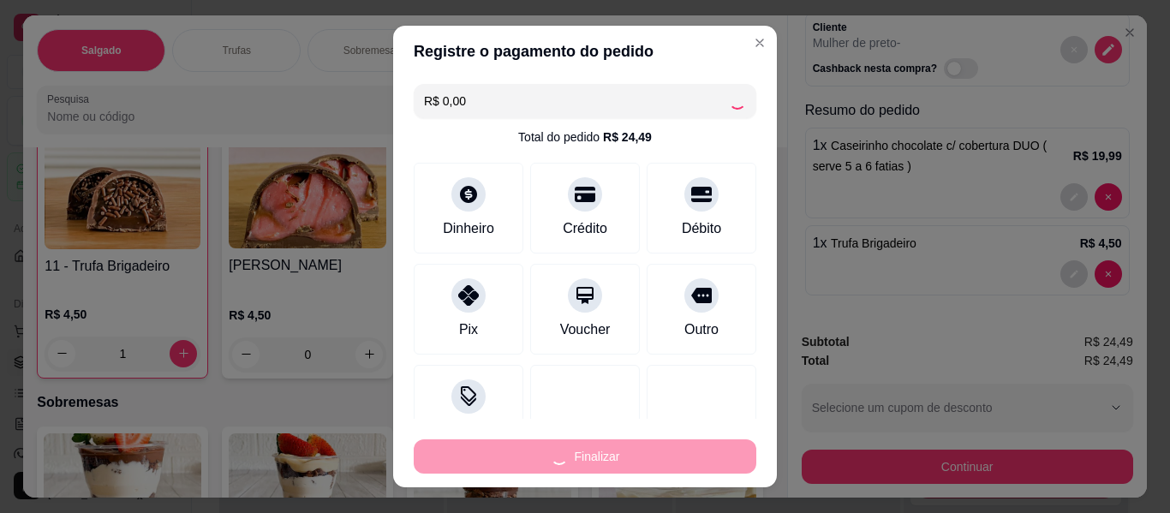
type input "0"
type input "-R$ 24,49"
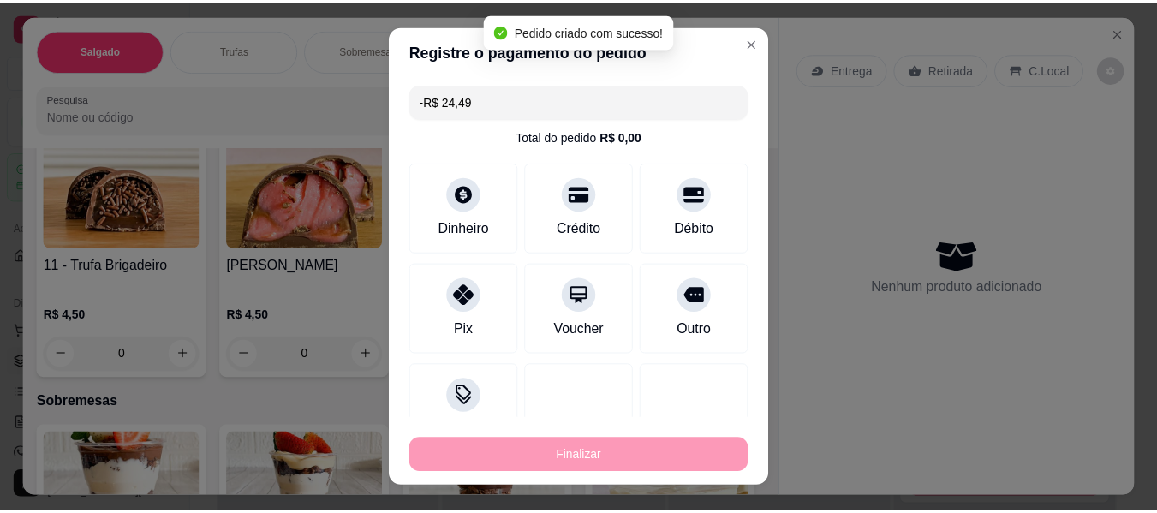
scroll to position [171, 0]
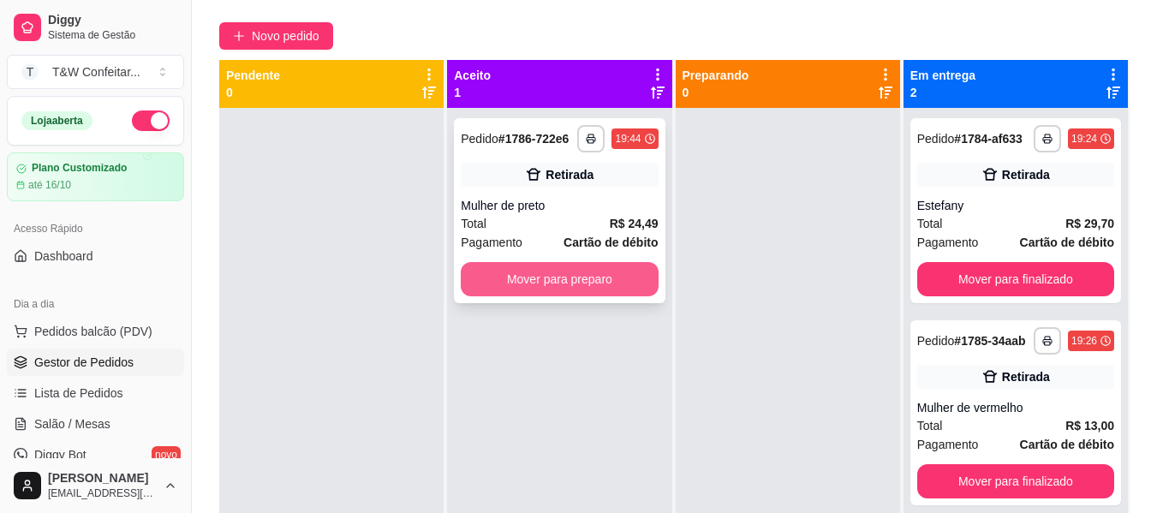
click at [576, 277] on button "Mover para preparo" at bounding box center [559, 279] width 197 height 34
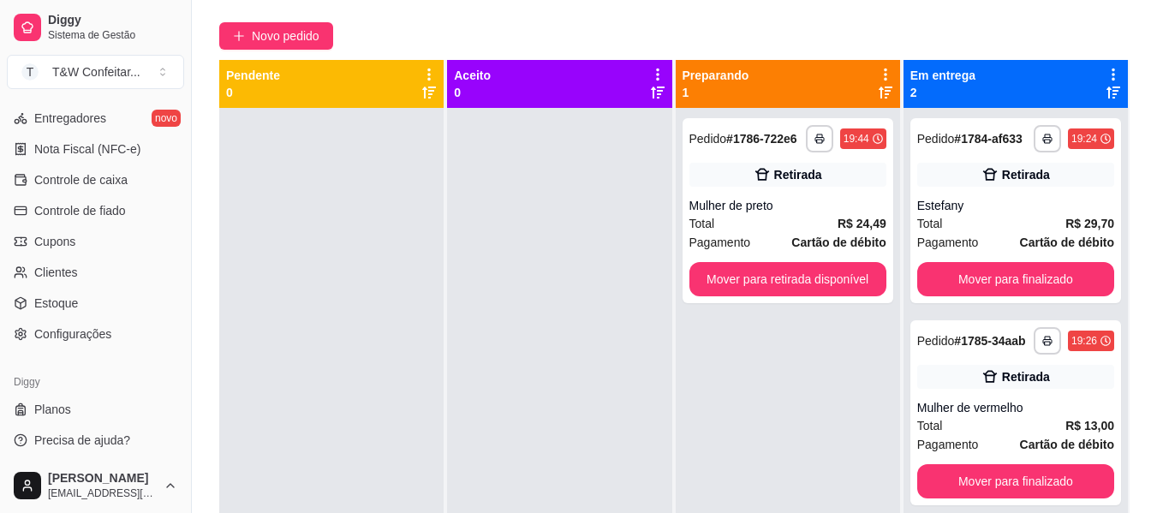
scroll to position [719, 0]
click at [122, 331] on link "Configurações" at bounding box center [95, 331] width 177 height 27
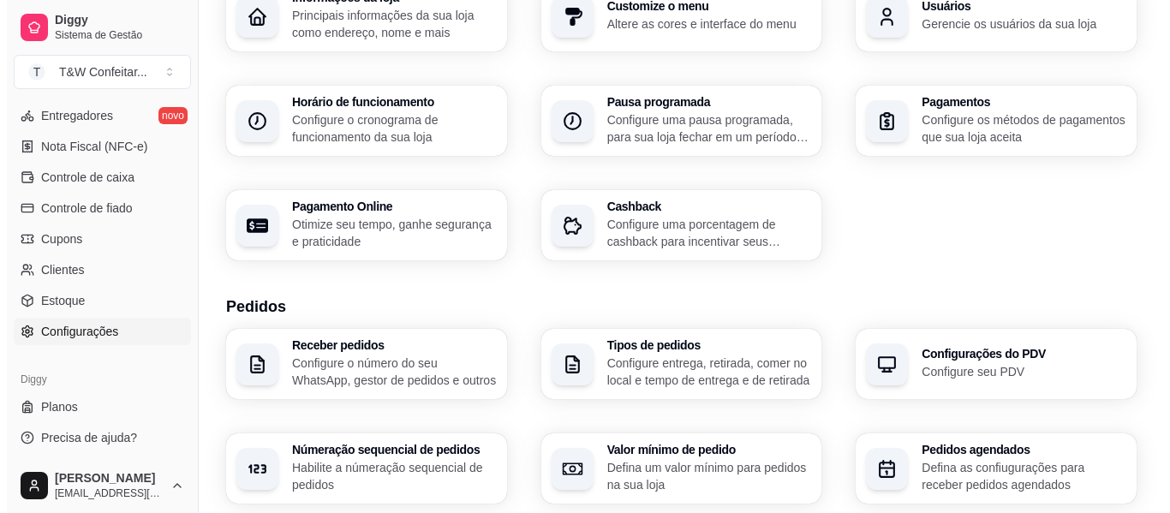
scroll to position [269, 0]
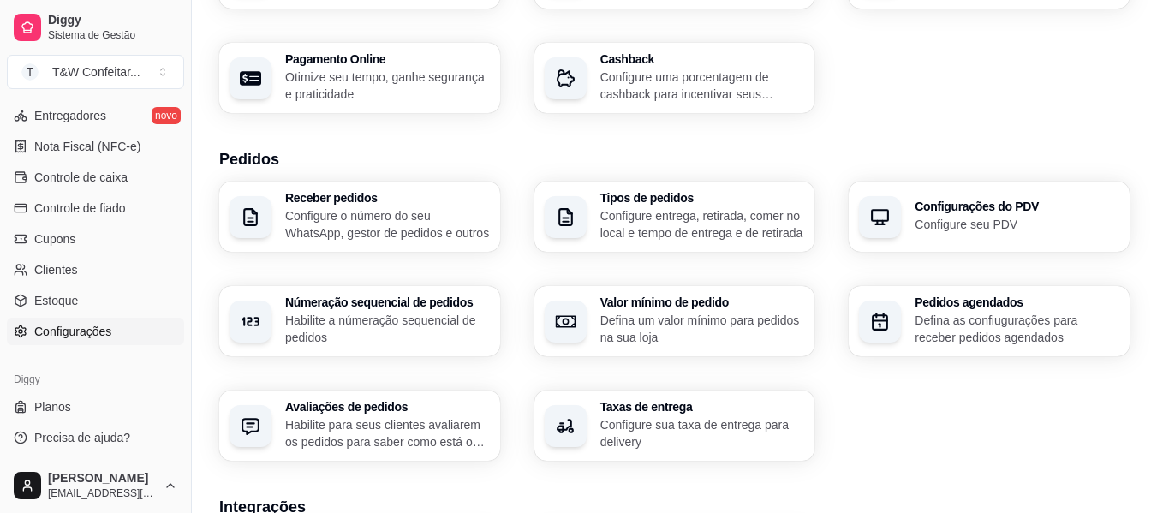
click at [630, 223] on p "Configure entrega, retirada, comer no local e tempo de entrega e de retirada" at bounding box center [702, 224] width 205 height 34
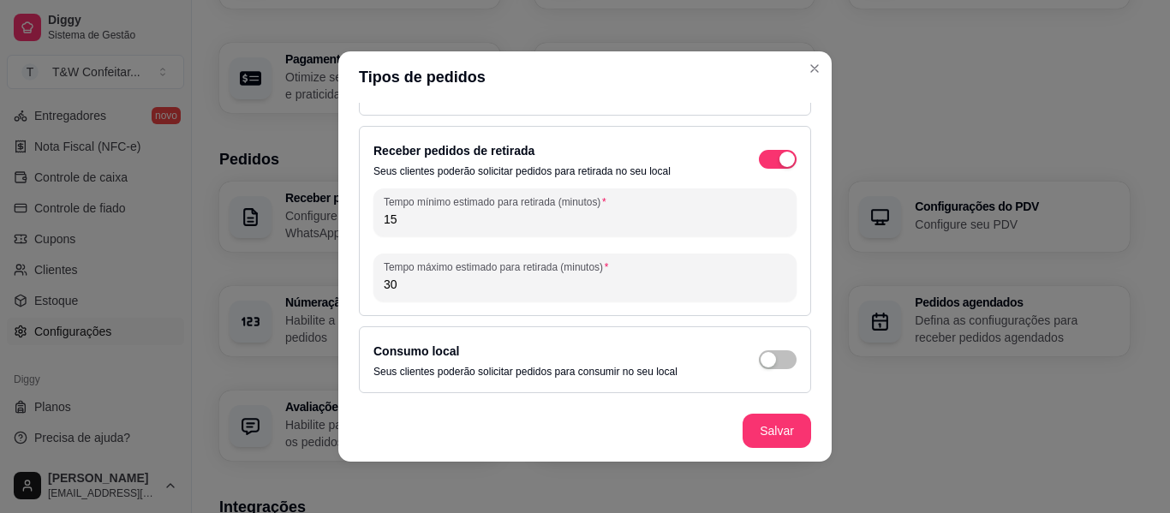
scroll to position [0, 0]
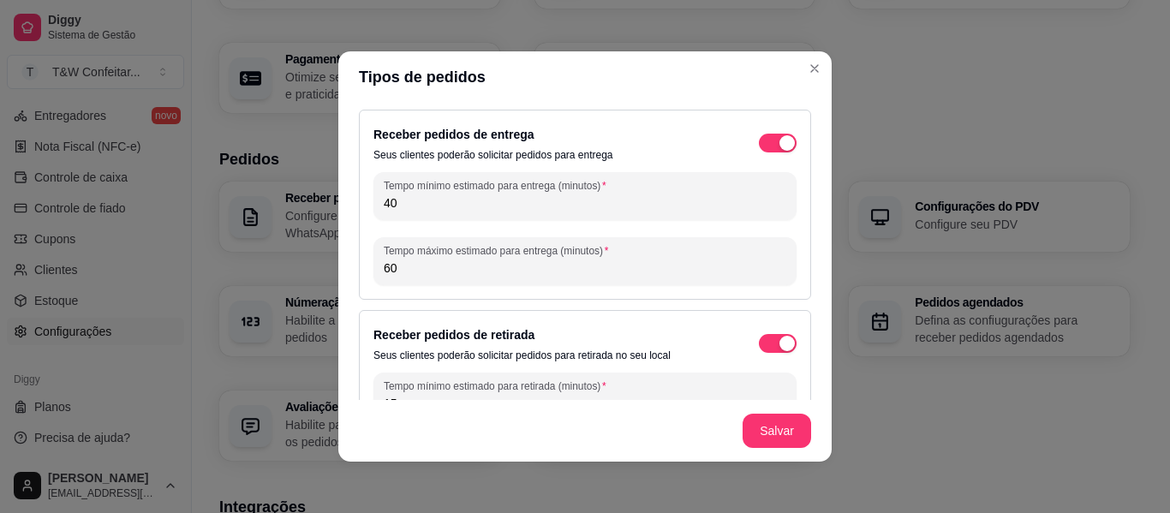
click at [763, 164] on div "Receber pedidos de entrega Seus clientes poderão solicitar pedidos para entrega…" at bounding box center [585, 205] width 452 height 190
click at [779, 145] on div "button" at bounding box center [786, 142] width 15 height 15
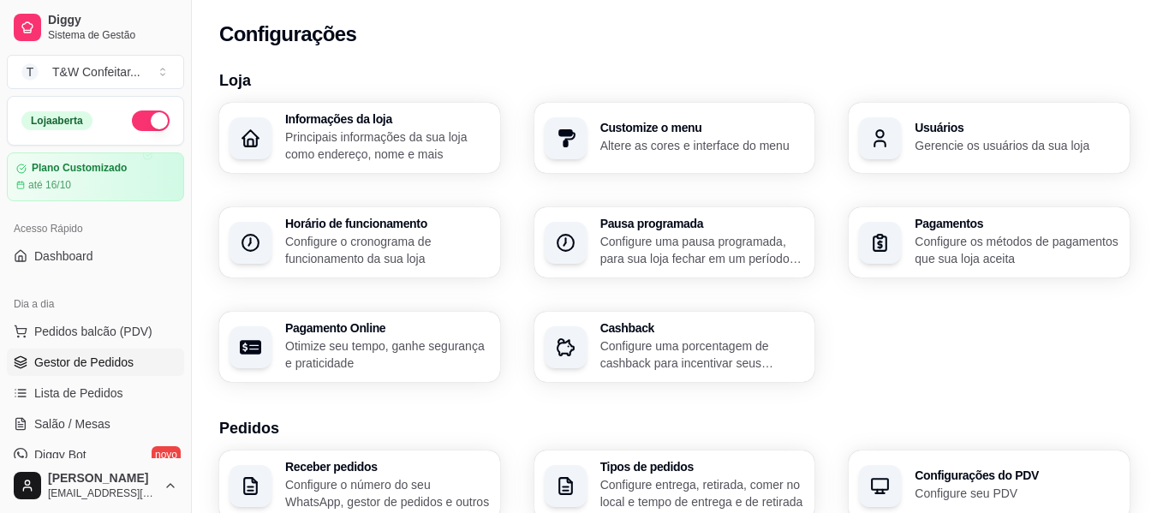
click at [106, 369] on span "Gestor de Pedidos" at bounding box center [83, 362] width 99 height 17
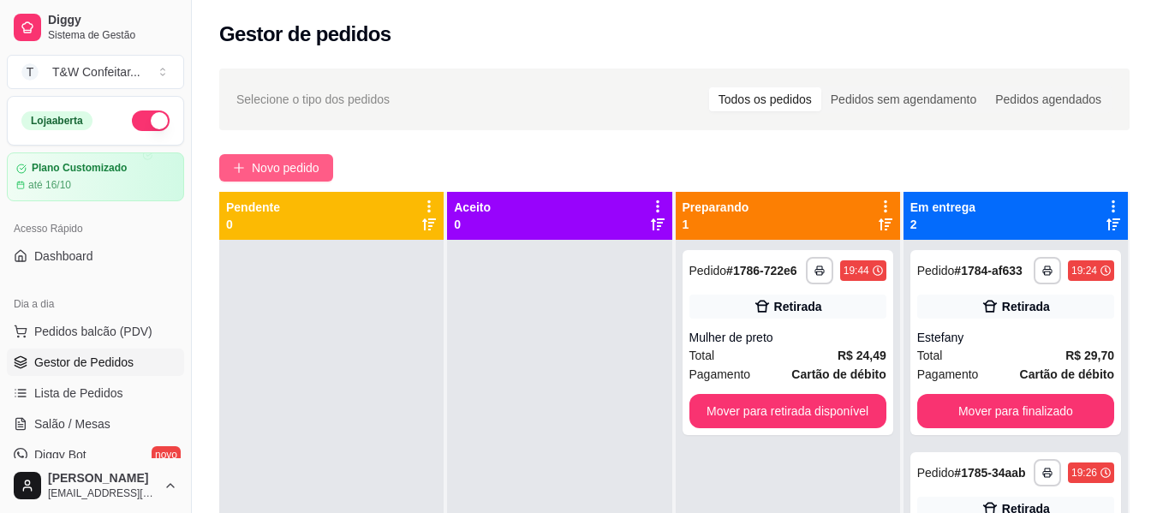
click at [332, 167] on button "Novo pedido" at bounding box center [276, 167] width 114 height 27
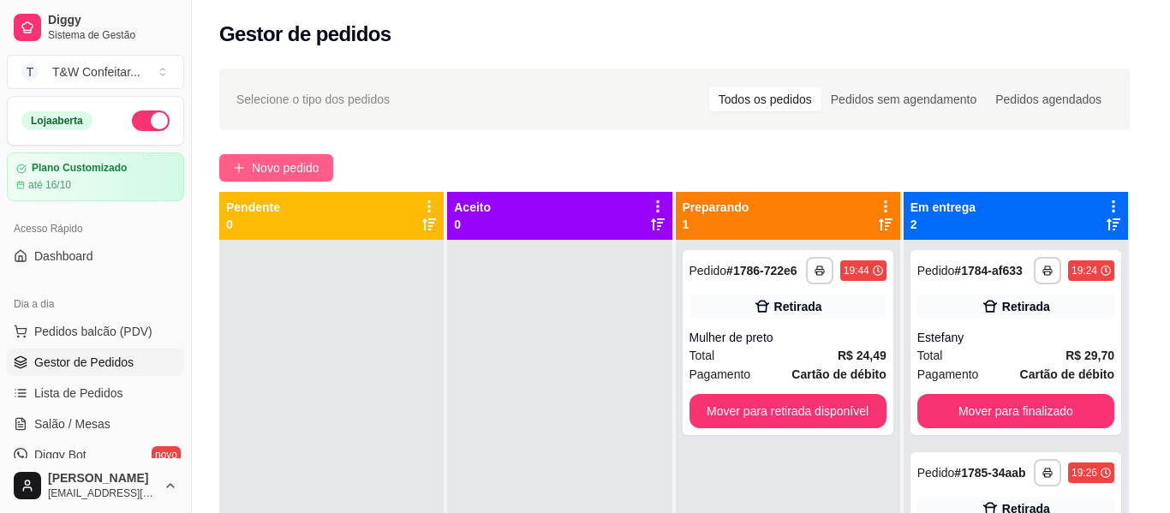
click at [308, 163] on div "Item avulso Salgado Trufas 11 - Trufa Brigadeiro R$ 4,50 0 Trufa Moranguinho R$…" at bounding box center [401, 324] width 777 height 356
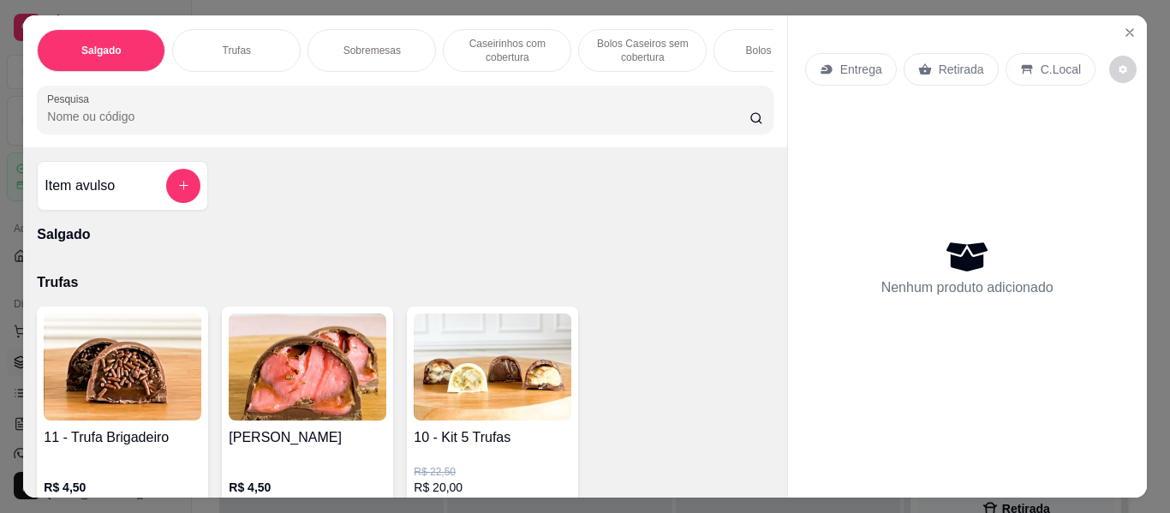
click at [952, 61] on p "Retirada" at bounding box center [960, 69] width 45 height 17
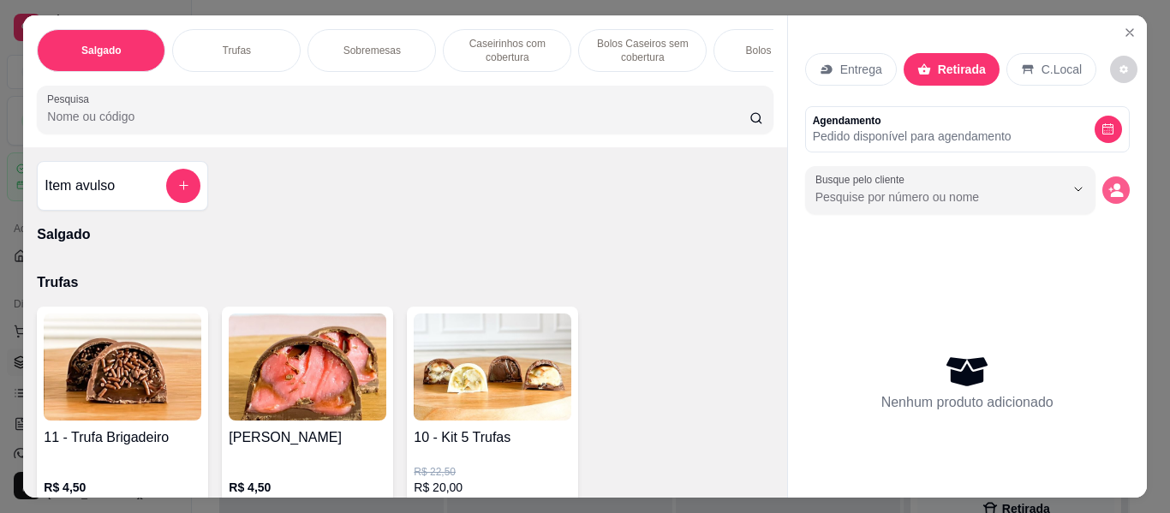
click at [1108, 182] on icon "decrease-product-quantity" at bounding box center [1115, 189] width 15 height 15
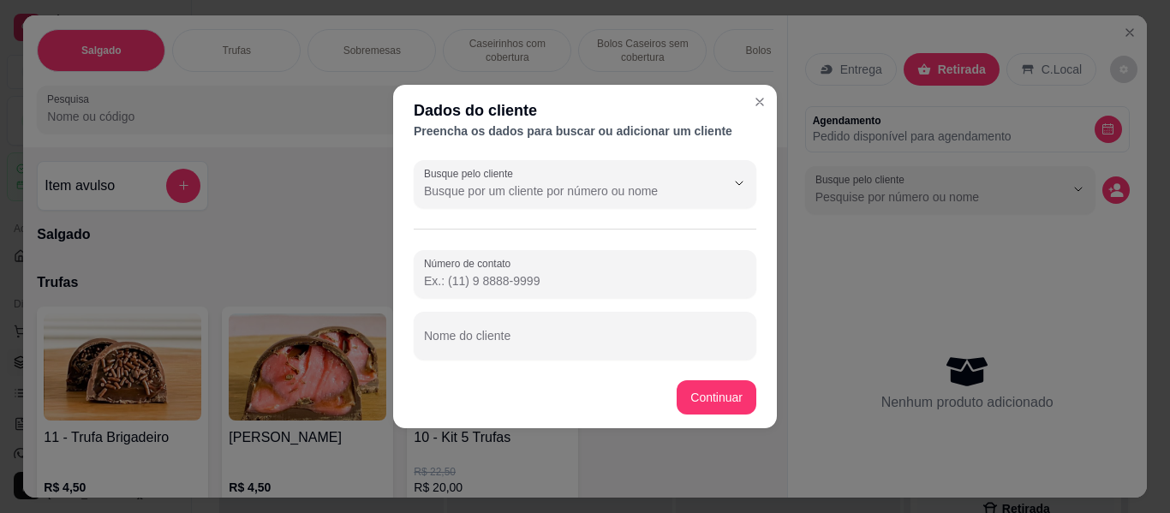
drag, startPoint x: 527, startPoint y: 307, endPoint x: 526, endPoint y: 318, distance: 10.3
click at [528, 309] on div "Número de contato Nome do cliente" at bounding box center [585, 305] width 343 height 110
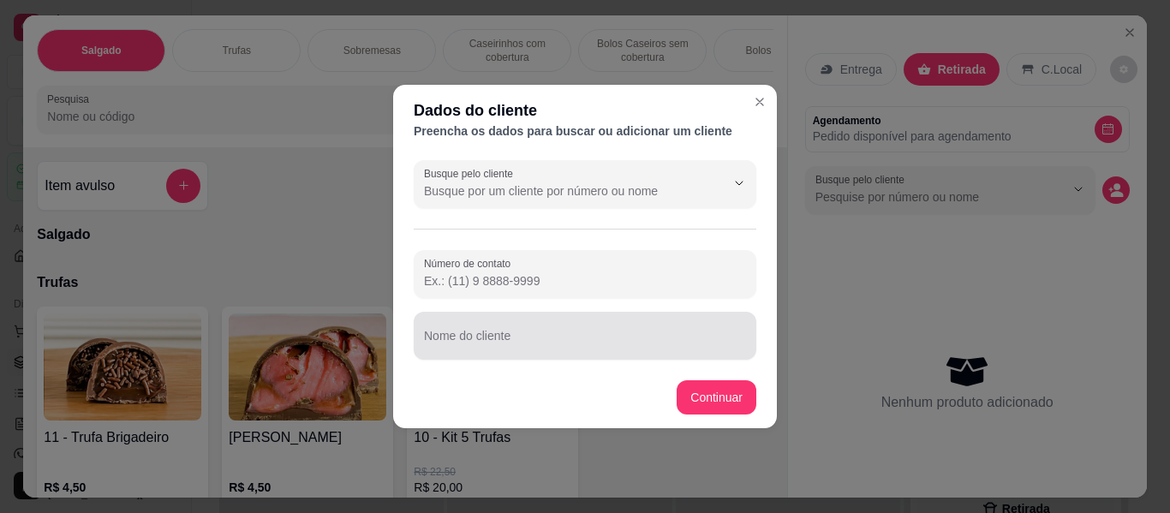
click at [530, 321] on div at bounding box center [585, 336] width 322 height 34
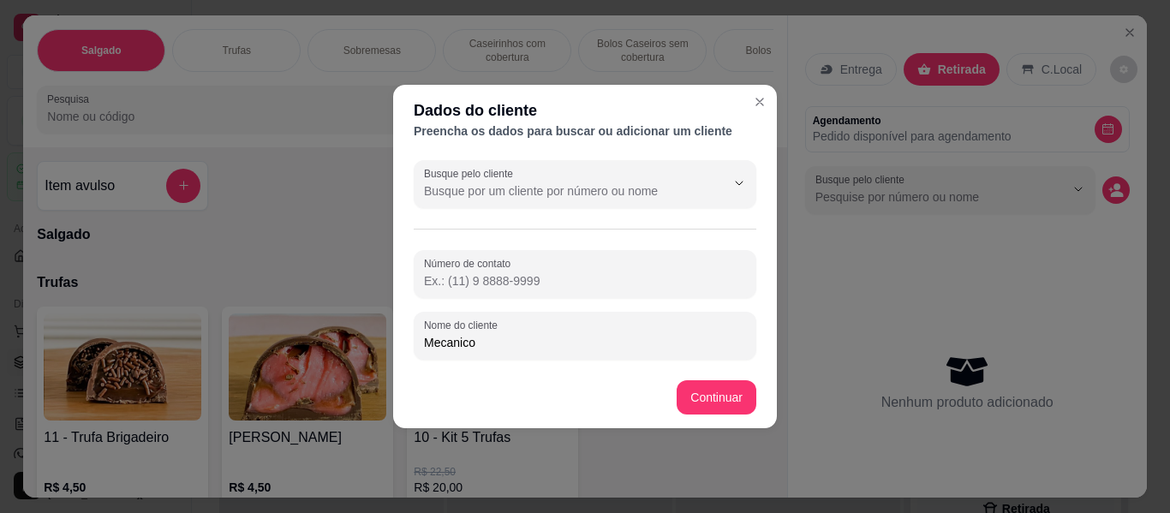
type input "Mecanico"
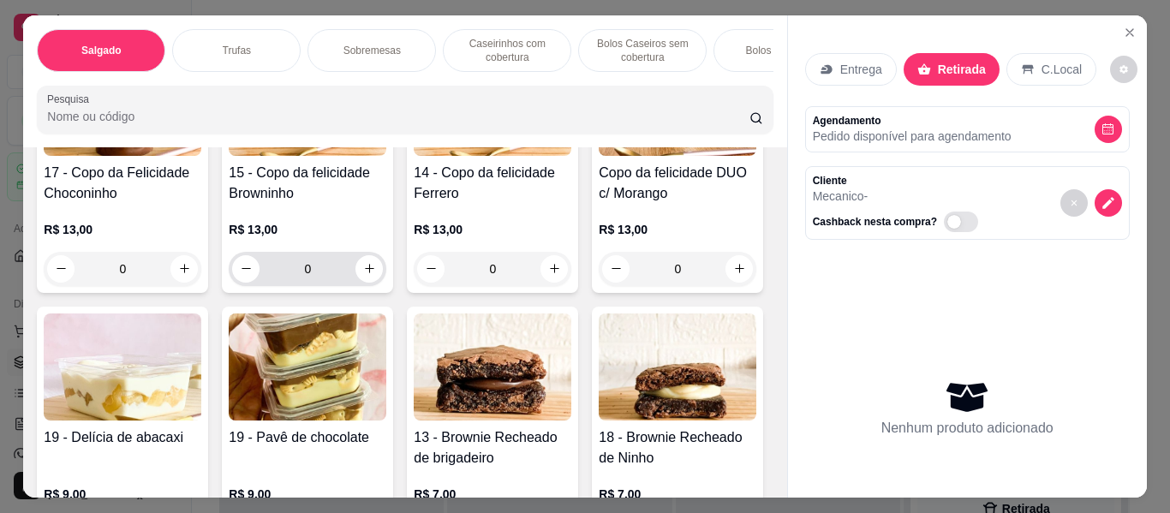
scroll to position [428, 0]
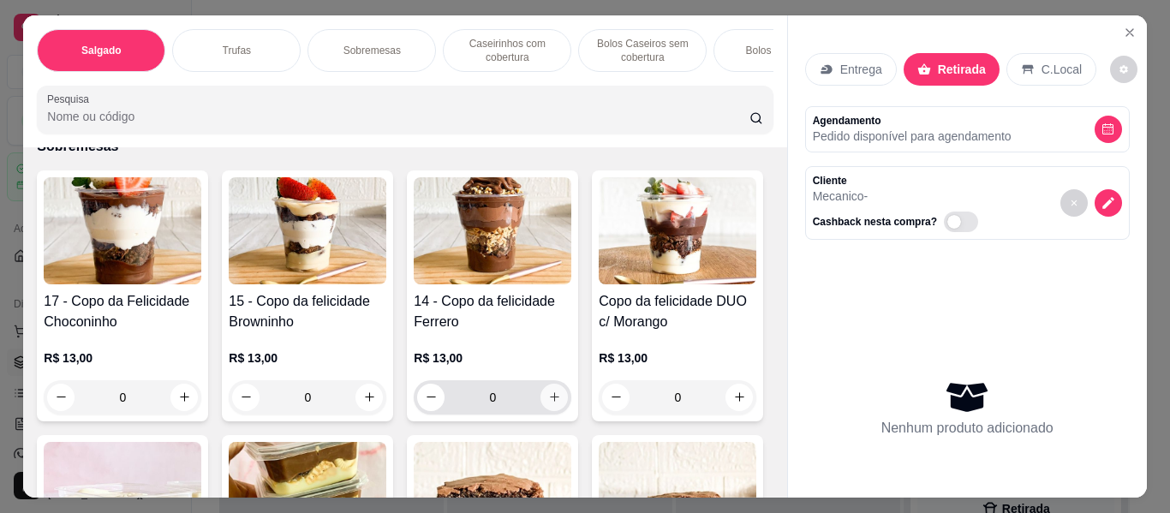
click at [551, 403] on icon "increase-product-quantity" at bounding box center [554, 396] width 13 height 13
type input "1"
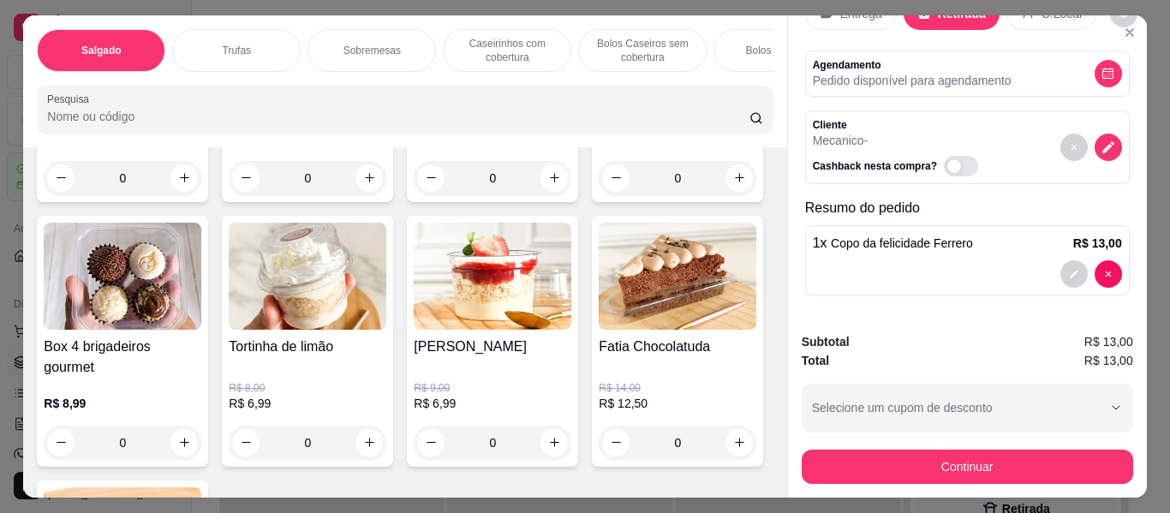
scroll to position [1028, 0]
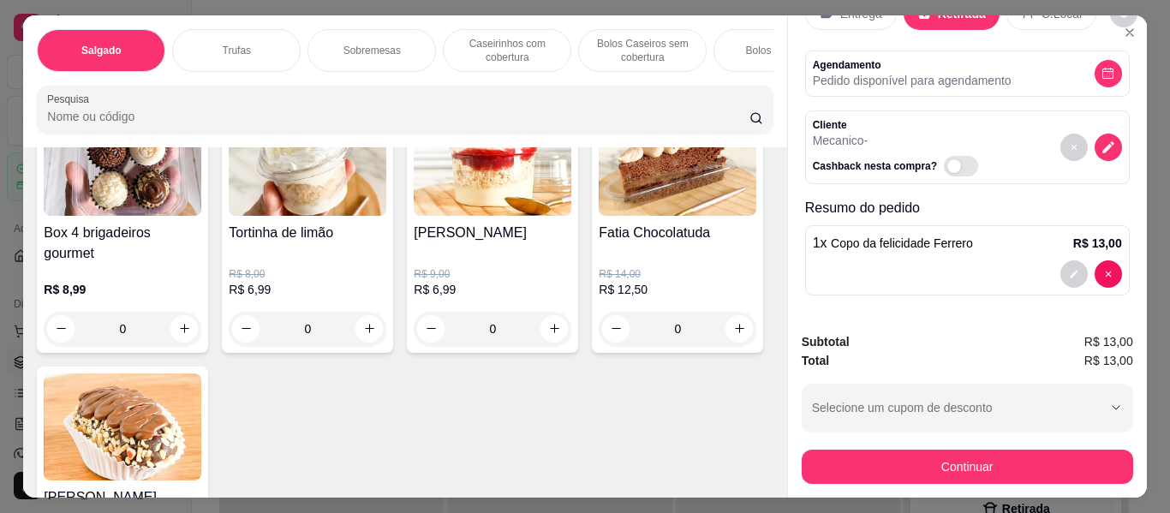
click at [733, 70] on icon "increase-product-quantity" at bounding box center [739, 63] width 13 height 13
type input "1"
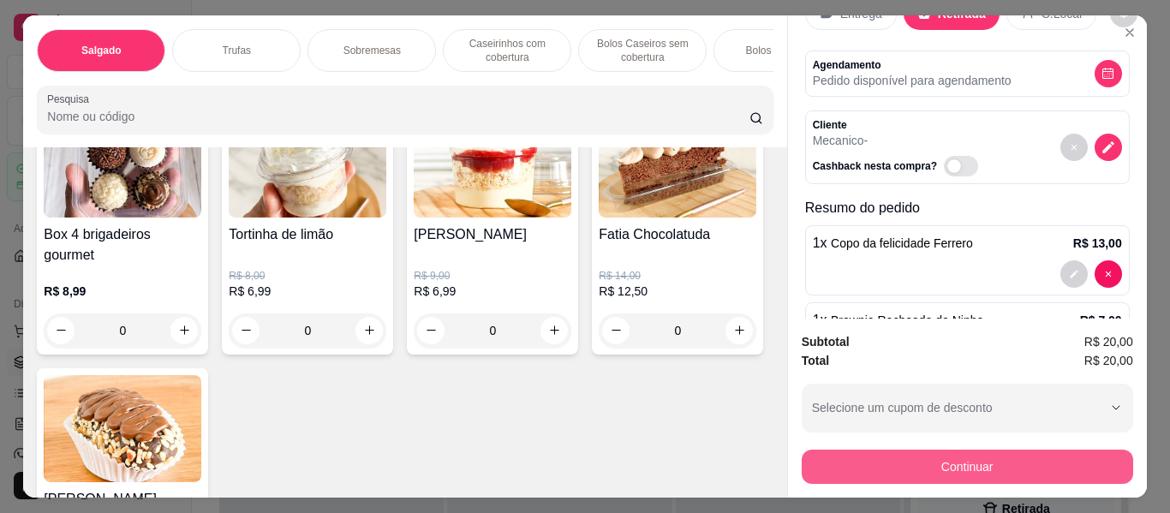
click at [1045, 459] on button "Continuar" at bounding box center [966, 467] width 331 height 34
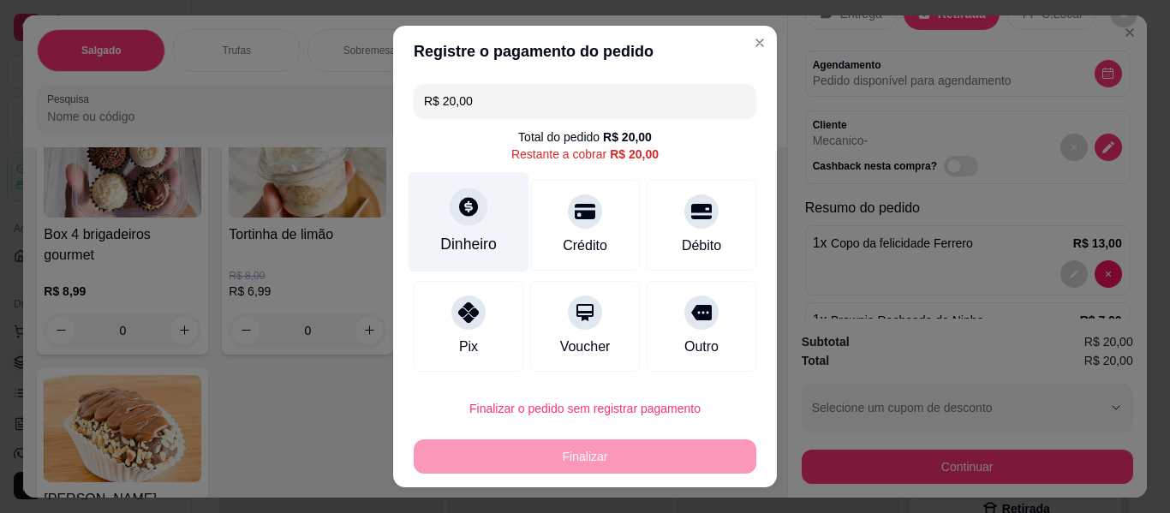
click at [459, 211] on icon at bounding box center [468, 206] width 19 height 19
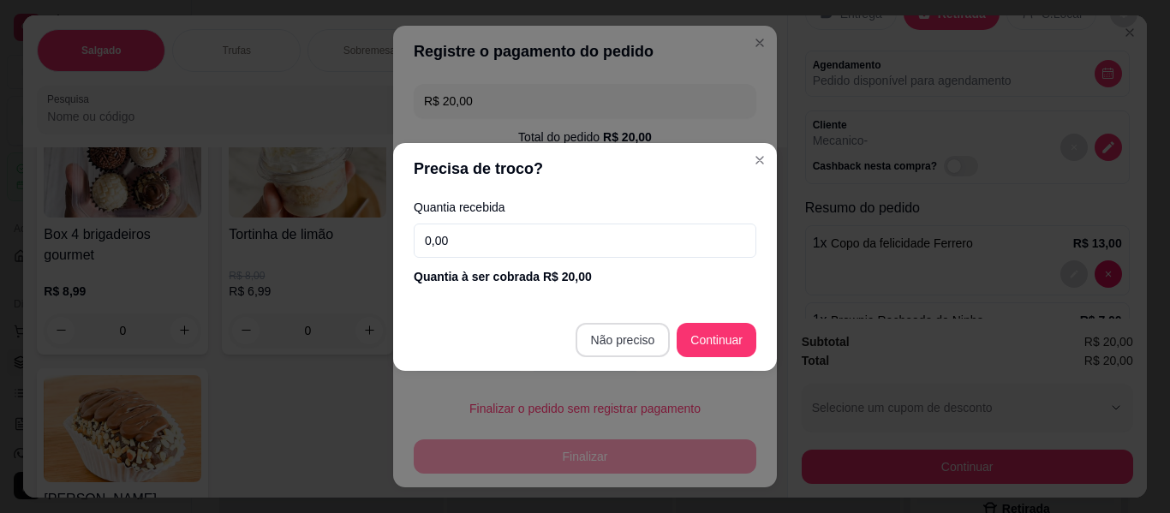
type input "R$ 0,00"
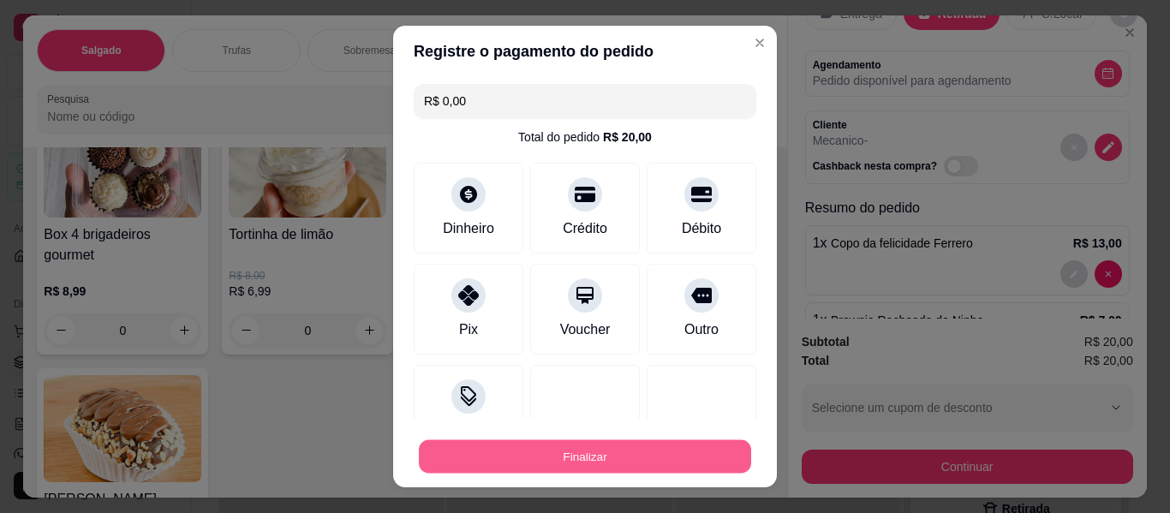
click at [612, 470] on button "Finalizar" at bounding box center [585, 456] width 332 height 33
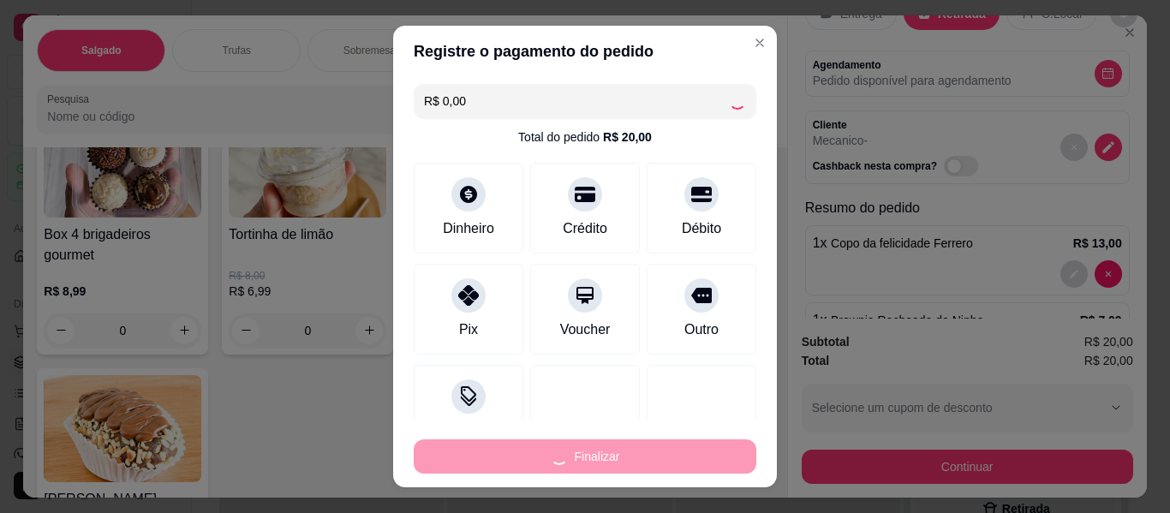
type input "0"
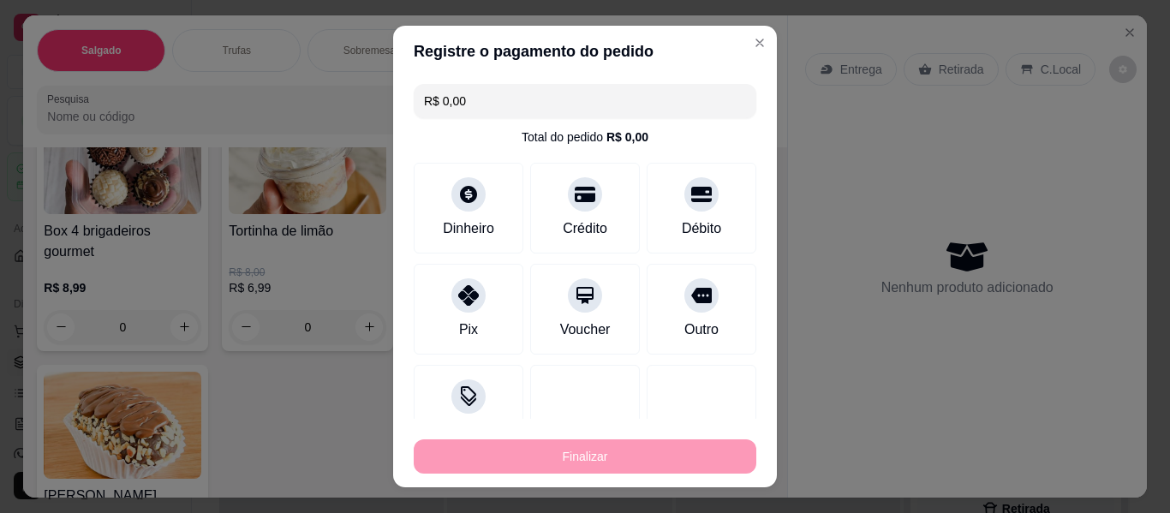
type input "-R$ 20,00"
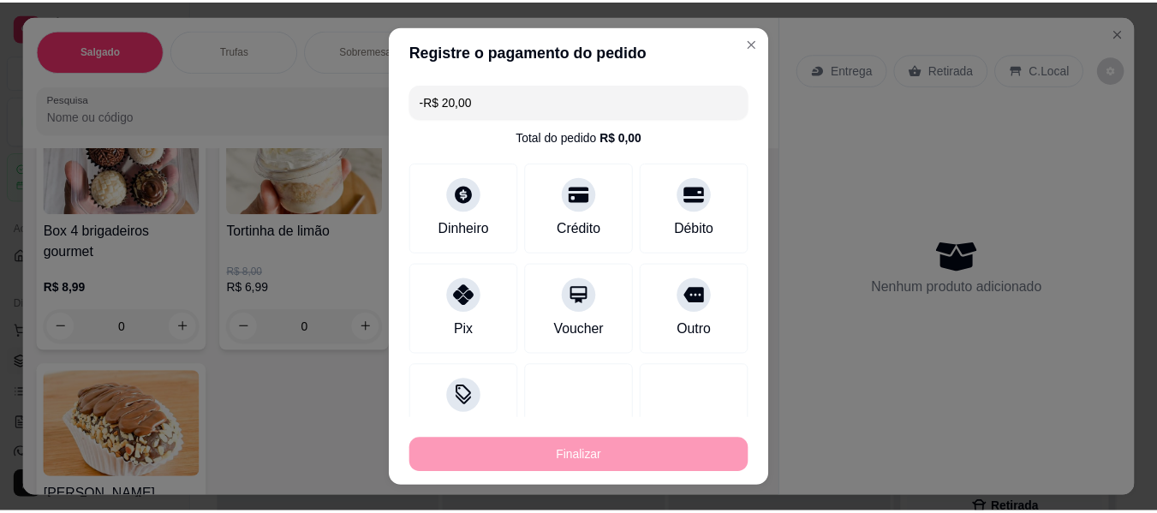
scroll to position [1026, 0]
